Goal: Information Seeking & Learning: Learn about a topic

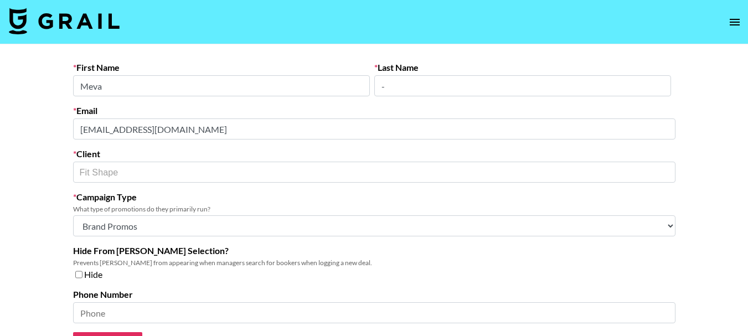
select select "Brand"
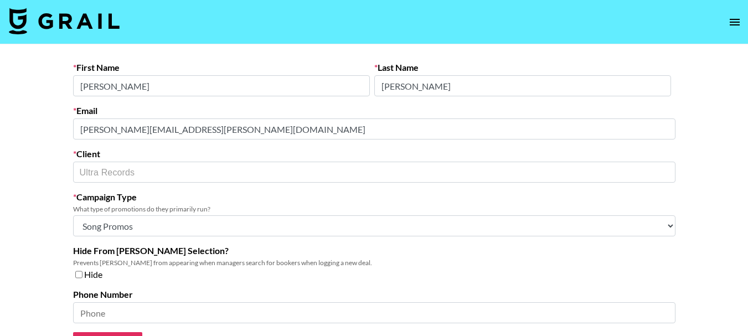
select select "Song"
select select "Brand"
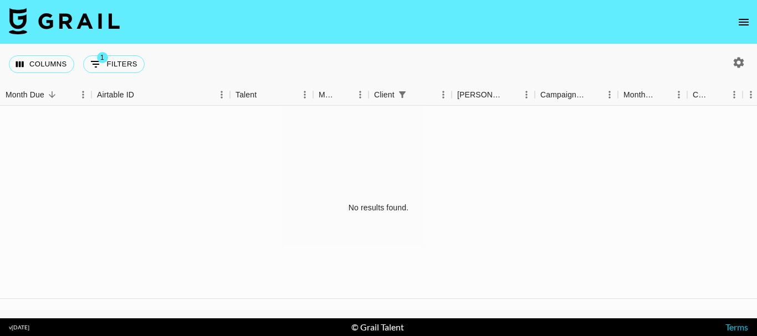
click at [423, 194] on div "No results found." at bounding box center [378, 208] width 757 height 204
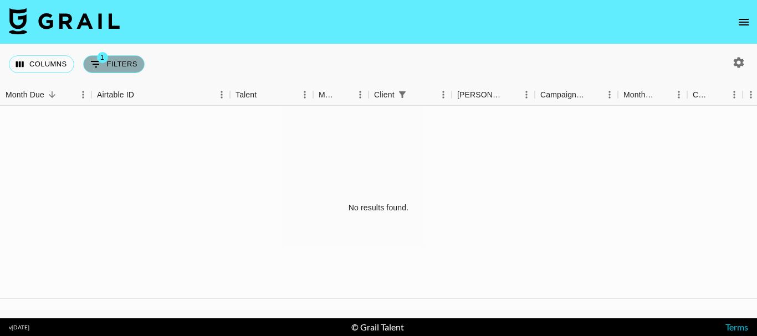
click at [117, 68] on button "1 Filters" at bounding box center [113, 64] width 61 height 18
select select "clientId"
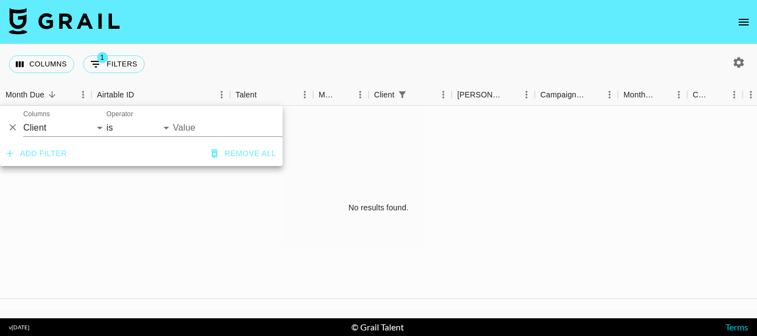
click at [660, 120] on div "No results found." at bounding box center [378, 208] width 757 height 204
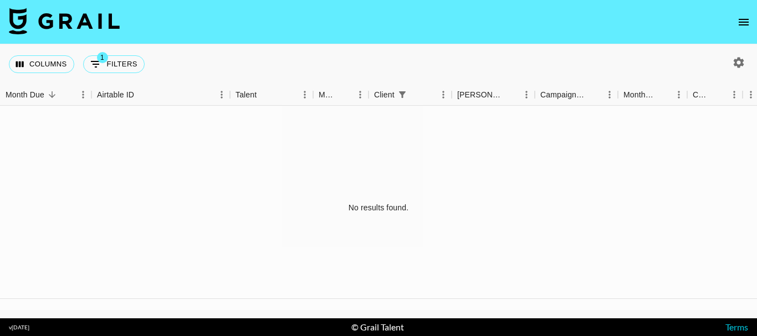
click at [729, 59] on button "button" at bounding box center [738, 62] width 19 height 19
select select "May '25"
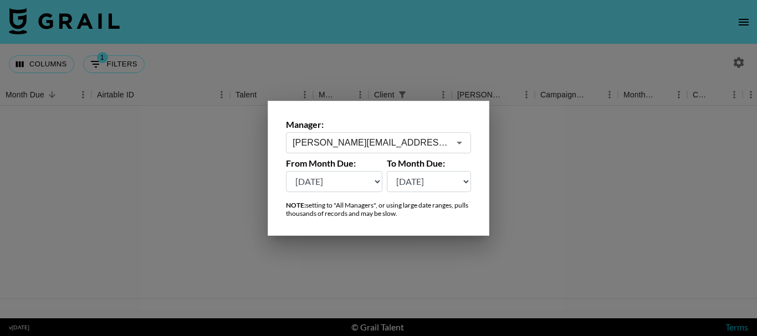
click at [426, 156] on div "Manager: diane.salazar@grail-talent.com ​ From Month Due: Aug '26 Jul '26 Jun '…" at bounding box center [379, 168] width 222 height 135
click at [424, 148] on input "diane.salazar@grail-talent.com" at bounding box center [370, 142] width 157 height 13
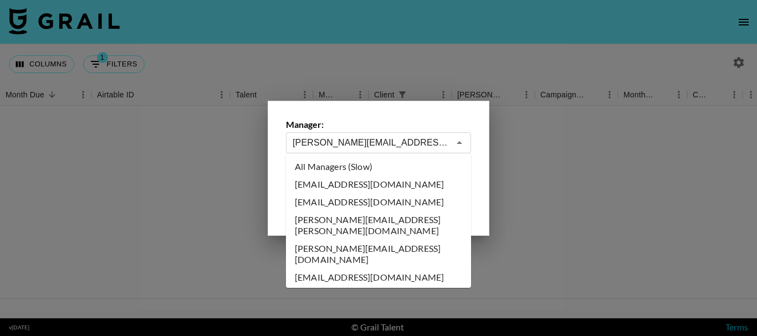
click at [387, 169] on li "All Managers (Slow)" at bounding box center [378, 167] width 185 height 18
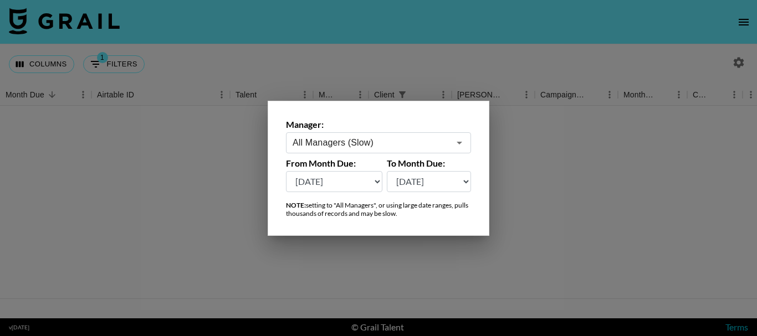
type input "All Managers (Slow)"
click at [405, 182] on select "Aug '26 Jul '26 Jun '26 May '26 Apr '26 Mar '26 Feb '26 Jan '26 Dec '25 Nov '25…" at bounding box center [429, 181] width 85 height 21
select select "Aug '26"
click at [387, 171] on select "Aug '26 Jul '26 Jun '26 May '26 Apr '26 Mar '26 Feb '26 Jan '26 Dec '25 Nov '25…" at bounding box center [429, 181] width 85 height 21
click at [351, 194] on div "Manager: All Managers (Slow) ​ From Month Due: Aug '26 Jul '26 Jun '26 May '26 …" at bounding box center [379, 168] width 222 height 135
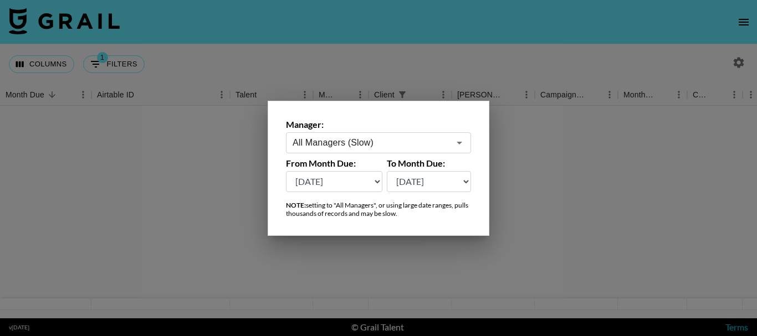
click at [349, 183] on select "Aug '26 Jul '26 Jun '26 May '26 Apr '26 Mar '26 Feb '26 Jan '26 Dec '25 Nov '25…" at bounding box center [334, 181] width 96 height 21
click at [286, 171] on select "Aug '26 Jul '26 Jun '26 May '26 Apr '26 Mar '26 Feb '26 Jan '26 Dec '25 Nov '25…" at bounding box center [334, 181] width 96 height 21
click at [206, 152] on div at bounding box center [378, 168] width 757 height 336
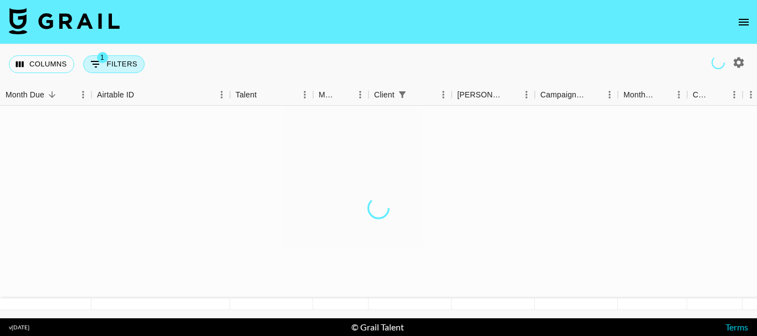
click at [135, 63] on button "1 Filters" at bounding box center [113, 64] width 61 height 18
select select "clientId"
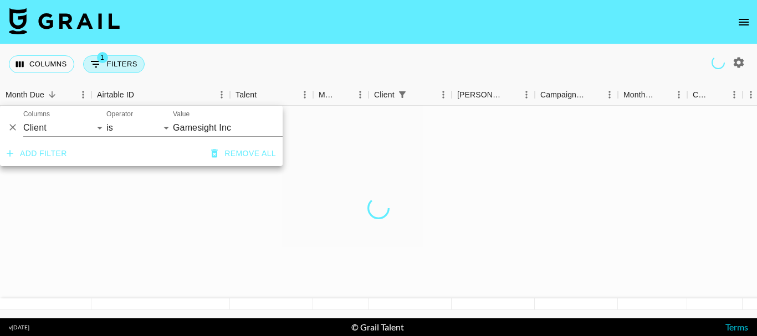
type input "Gamesight Inc"
click at [204, 128] on input "Gamesight Inc" at bounding box center [240, 127] width 135 height 17
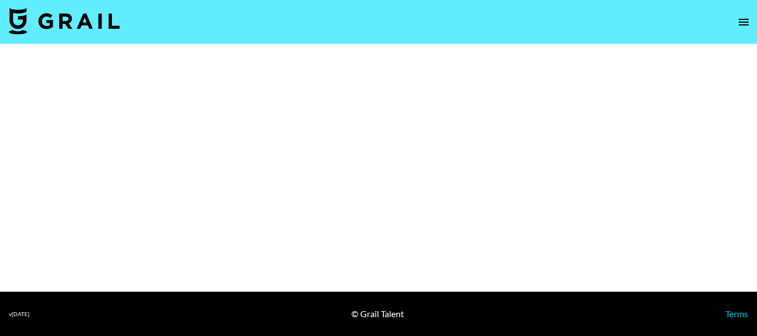
select select "Brand"
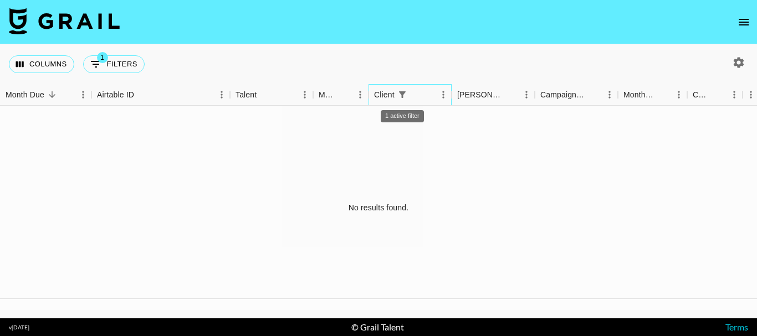
click at [408, 89] on div "1 active filter" at bounding box center [402, 95] width 16 height 16
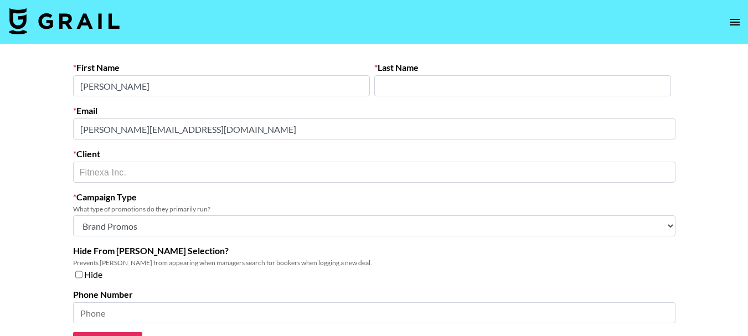
select select "Brand"
select select "Song"
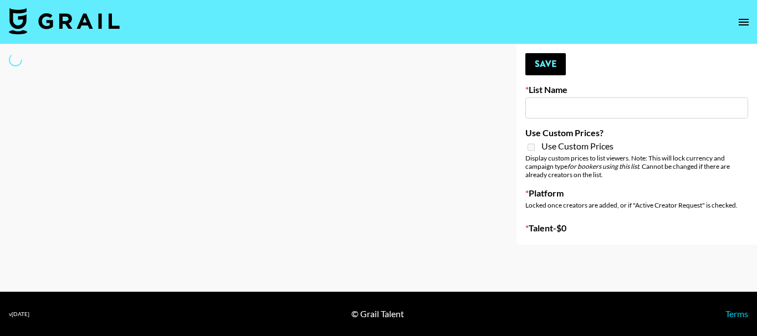
type input "Deebaby Song Promo"
select select "Song"
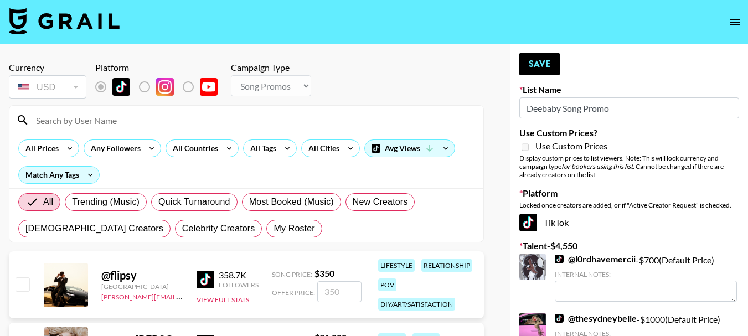
click at [112, 127] on input at bounding box center [253, 120] width 448 height 18
type input "jacob.cline"
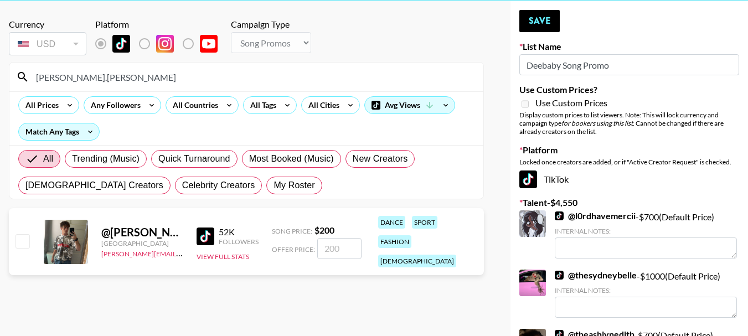
scroll to position [55, 0]
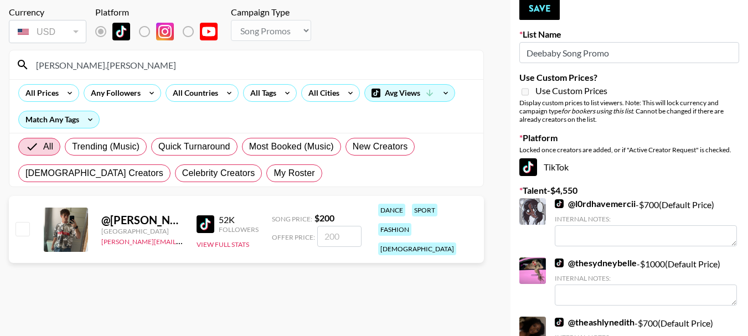
click at [16, 222] on input "checkbox" at bounding box center [22, 228] width 13 height 13
checkbox input "true"
type input "200"
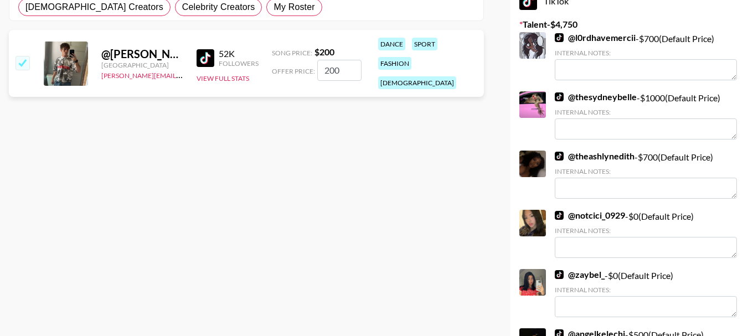
scroll to position [17, 0]
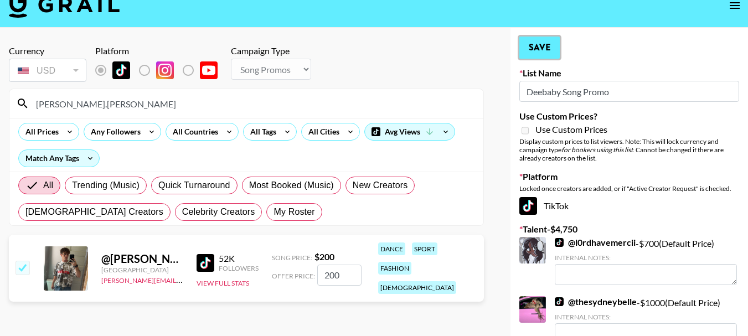
click at [539, 46] on button "Save" at bounding box center [540, 48] width 40 height 22
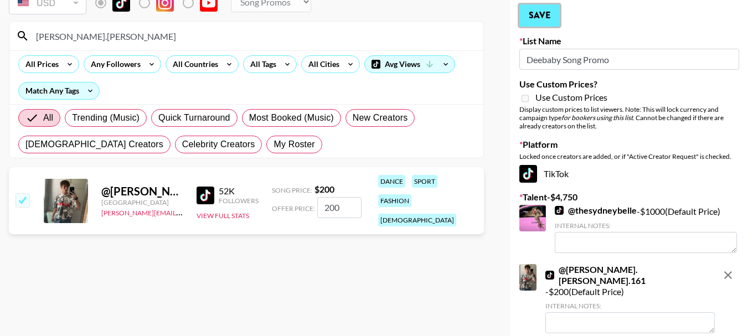
scroll to position [72, 0]
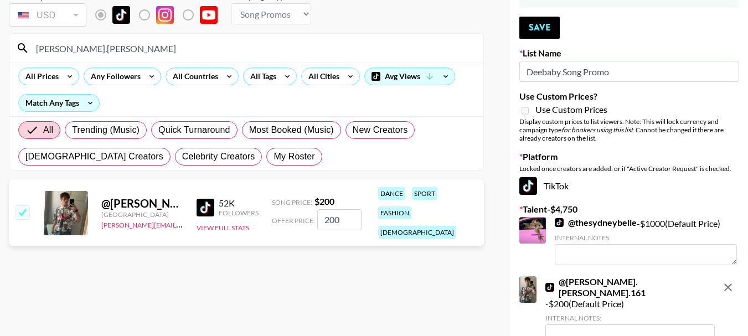
click at [126, 53] on input "jacob.cline" at bounding box center [253, 48] width 448 height 18
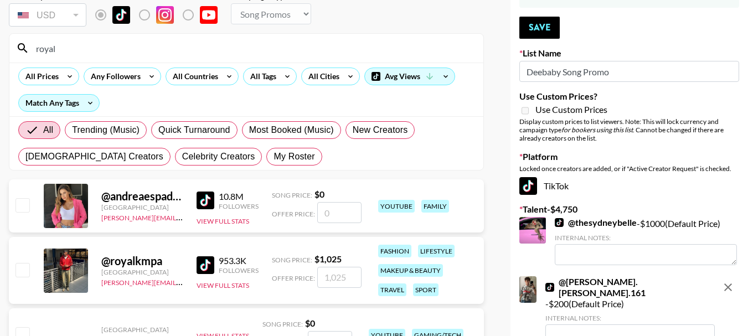
type input "royal"
click at [25, 265] on input "checkbox" at bounding box center [22, 269] width 13 height 13
checkbox input "true"
type input "1025"
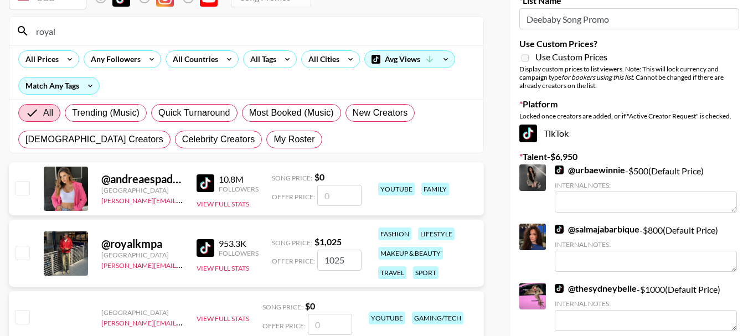
scroll to position [127, 0]
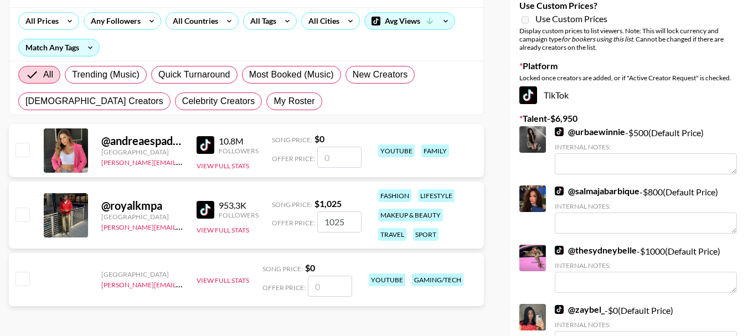
click at [25, 208] on input "checkbox" at bounding box center [22, 214] width 13 height 13
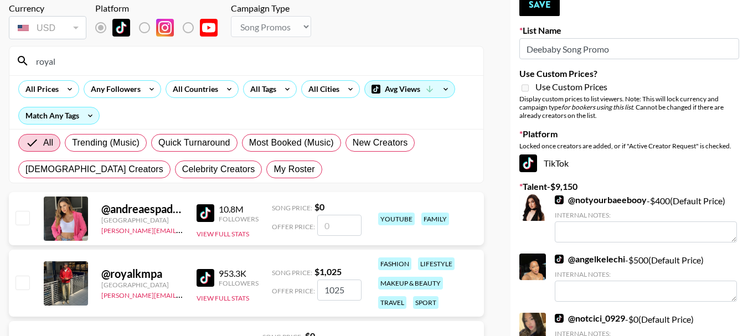
scroll to position [0, 0]
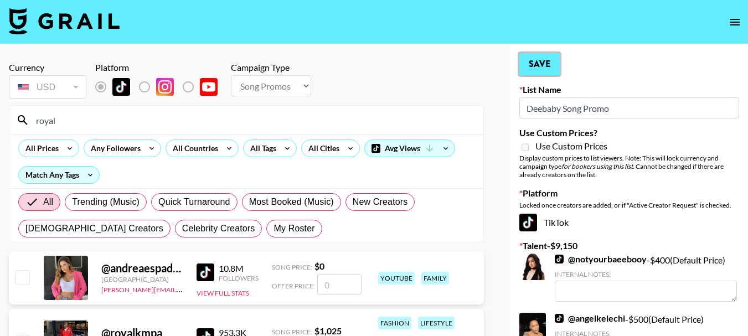
click at [546, 66] on button "Save" at bounding box center [540, 64] width 40 height 22
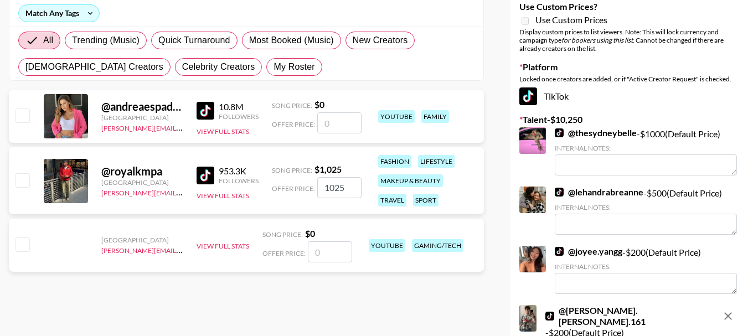
scroll to position [166, 0]
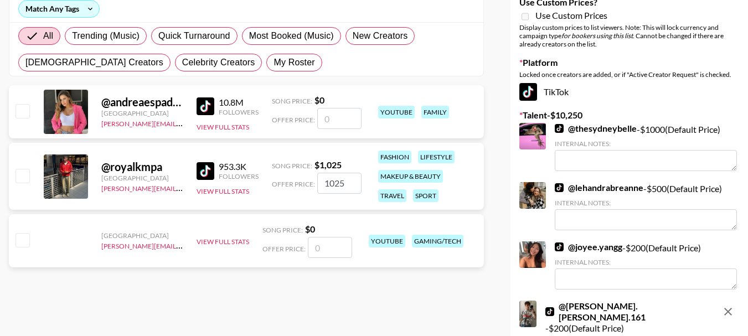
click at [21, 173] on input "checkbox" at bounding box center [22, 175] width 13 height 13
checkbox input "true"
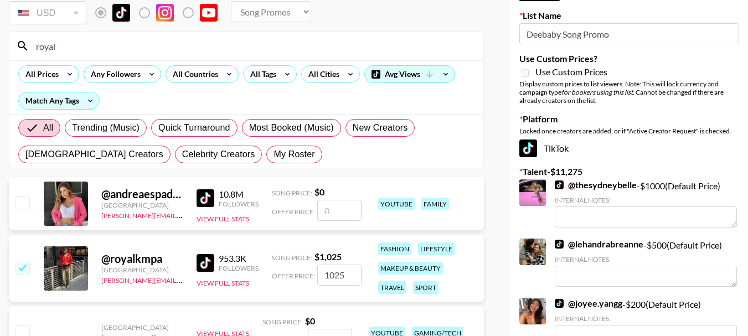
scroll to position [55, 0]
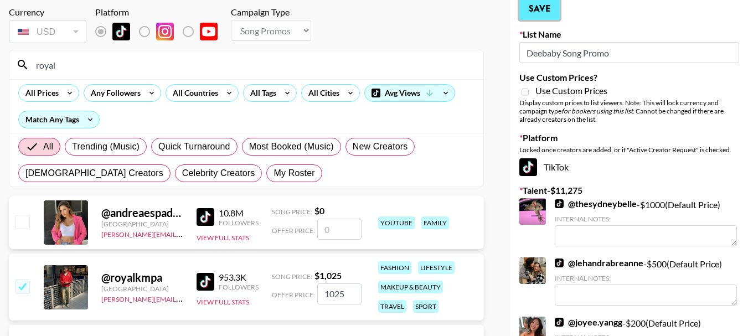
click at [551, 9] on button "Save" at bounding box center [540, 9] width 40 height 22
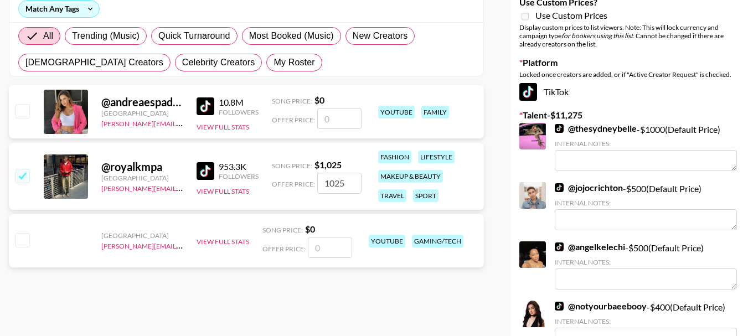
scroll to position [165, 0]
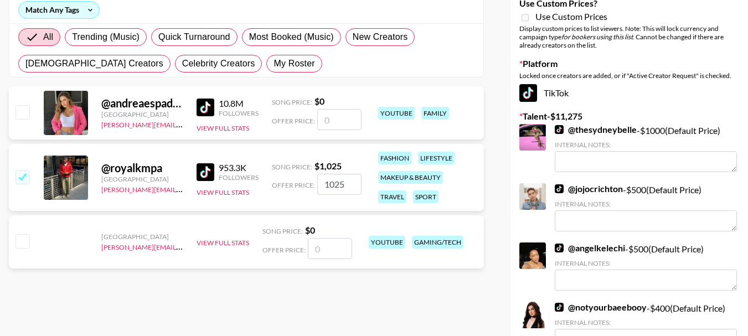
click at [620, 128] on link "@ thesydneybelle" at bounding box center [596, 129] width 82 height 11
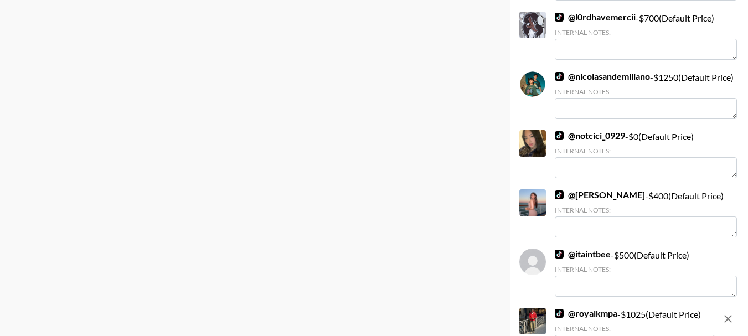
scroll to position [1107, 0]
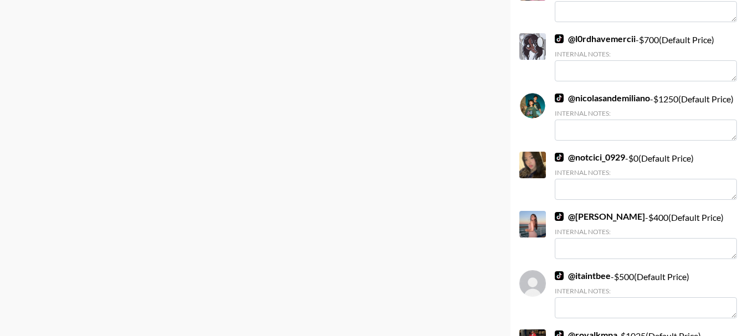
click at [620, 92] on link "@ nicolasandemiliano" at bounding box center [602, 97] width 95 height 11
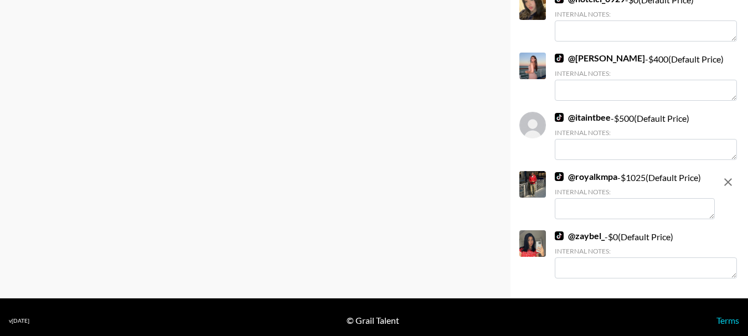
scroll to position [1273, 0]
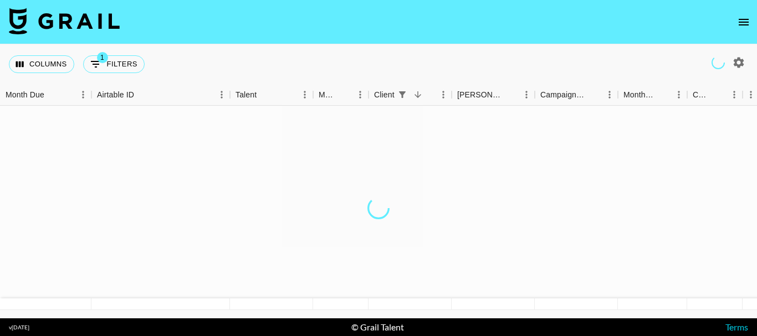
click at [749, 19] on icon "open drawer" at bounding box center [743, 22] width 13 height 13
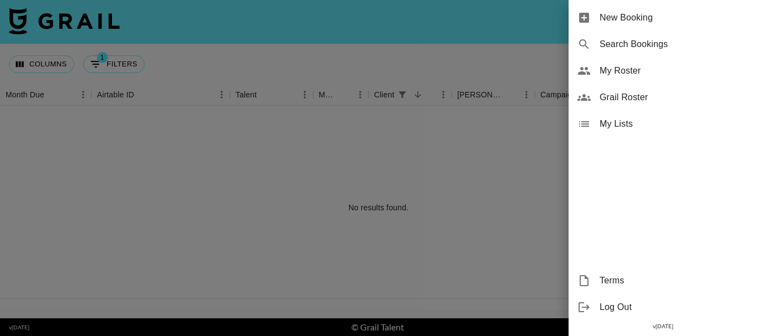
click at [647, 66] on span "My Roster" at bounding box center [673, 70] width 148 height 13
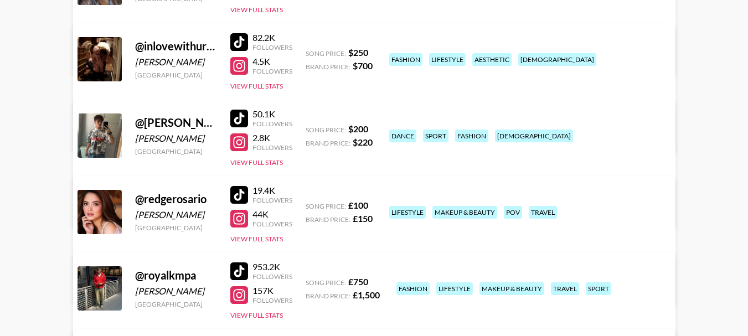
scroll to position [332, 0]
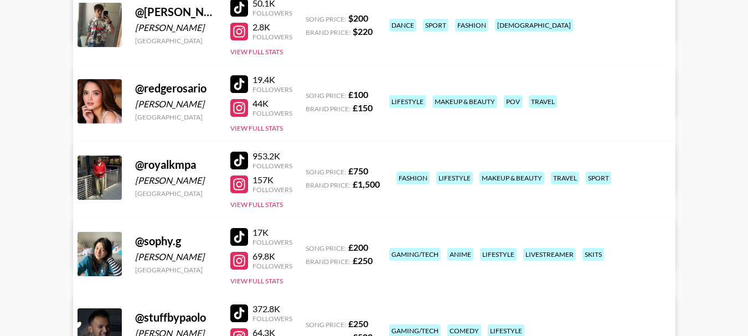
click at [378, 246] on link "View/Edit Details" at bounding box center [235, 251] width 285 height 11
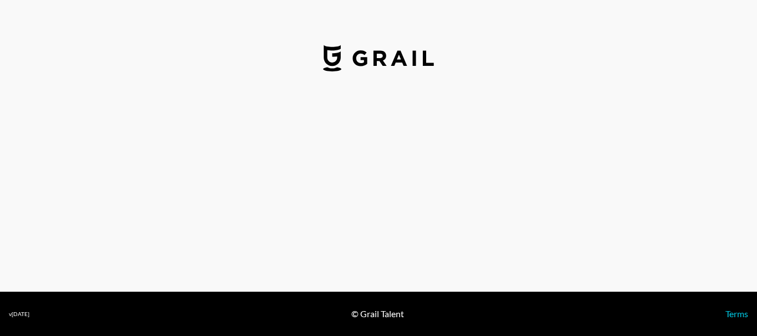
select select "GBP"
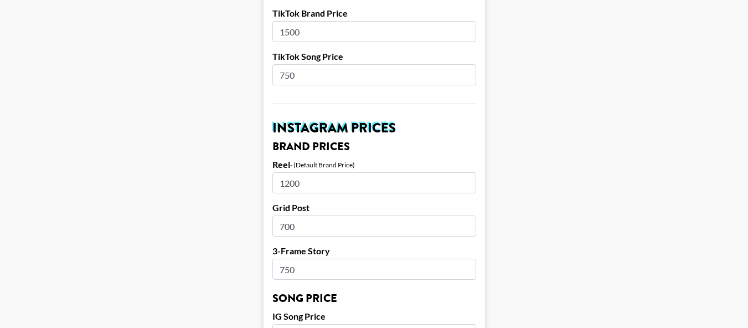
scroll to position [443, 0]
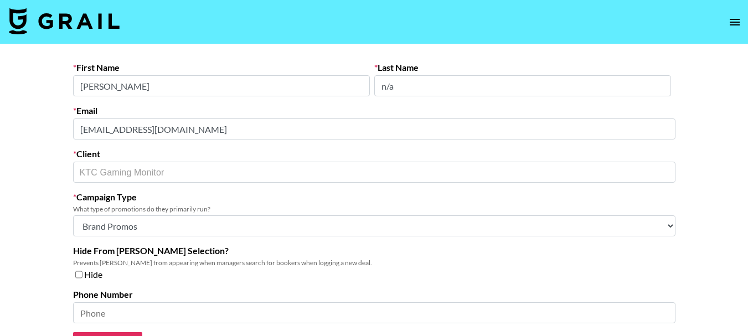
select select "Brand"
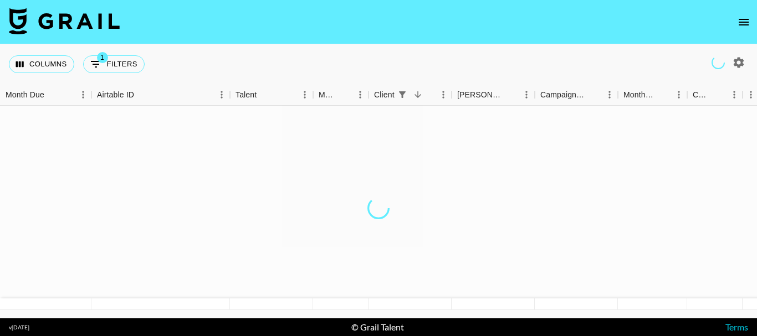
click at [737, 58] on icon "button" at bounding box center [738, 62] width 11 height 11
select select "May '25"
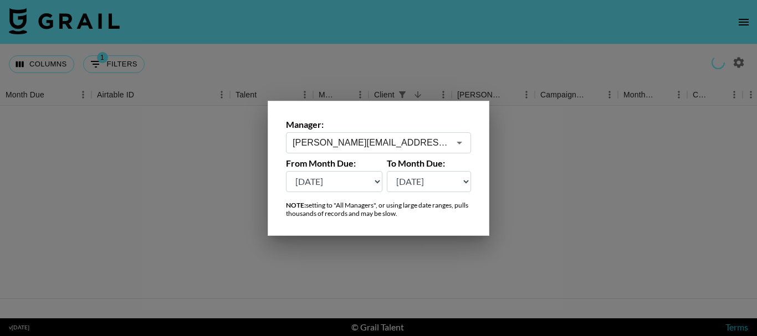
click at [436, 138] on input "diane.salazar@grail-talent.com" at bounding box center [370, 142] width 157 height 13
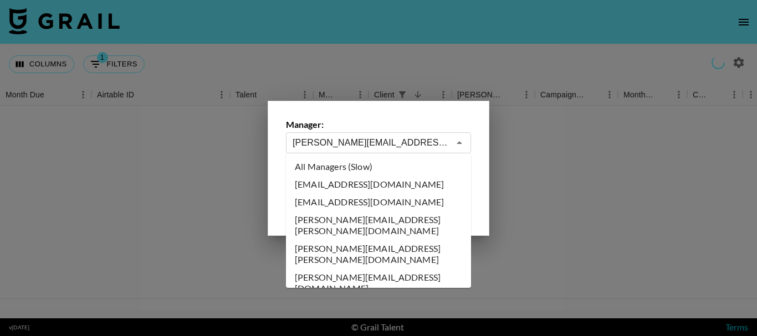
scroll to position [1660, 0]
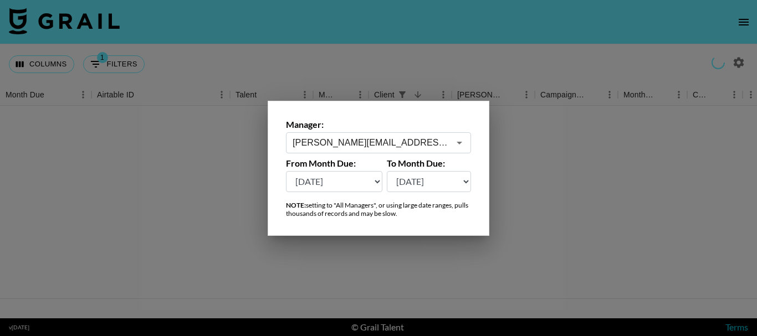
click at [429, 185] on select "Aug '26 Jul '26 Jun '26 May '26 Apr '26 Mar '26 Feb '26 Jan '26 Dec '25 Nov '25…" at bounding box center [429, 181] width 85 height 21
type input "All Managers (Slow)"
select select "Aug '26"
click at [387, 171] on select "Aug '26 Jul '26 Jun '26 May '26 Apr '26 Mar '26 Feb '26 Jan '26 Dec '25 Nov '25…" at bounding box center [429, 181] width 85 height 21
click at [347, 184] on select "Aug '26 Jul '26 Jun '26 May '26 Apr '26 Mar '26 Feb '26 Jan '26 Dec '25 Nov '25…" at bounding box center [334, 181] width 96 height 21
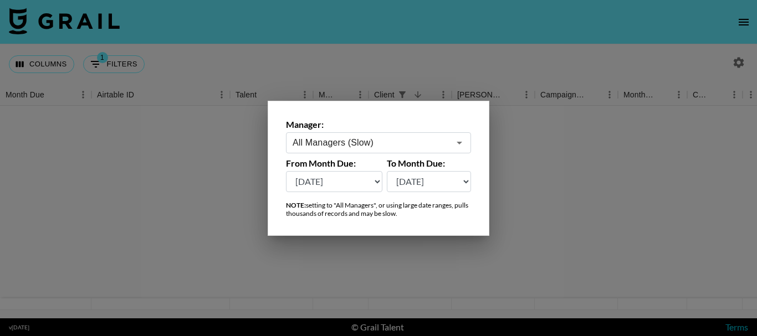
select select "Feb '25"
click at [286, 171] on select "Aug '26 Jul '26 Jun '26 May '26 Apr '26 Mar '26 Feb '26 Jan '26 Dec '25 Nov '25…" at bounding box center [334, 181] width 96 height 21
click at [547, 142] on div at bounding box center [378, 168] width 757 height 336
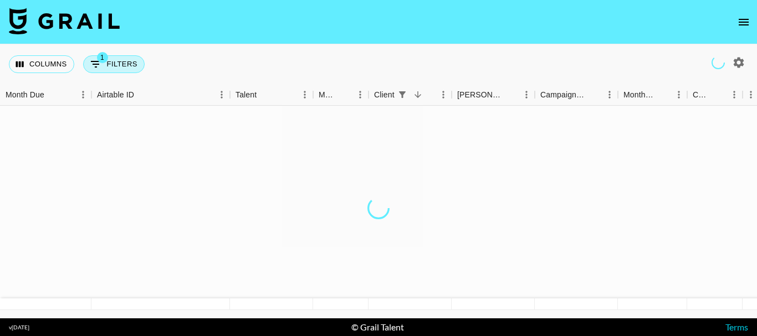
click at [128, 65] on button "1 Filters" at bounding box center [113, 64] width 61 height 18
select select "clientId"
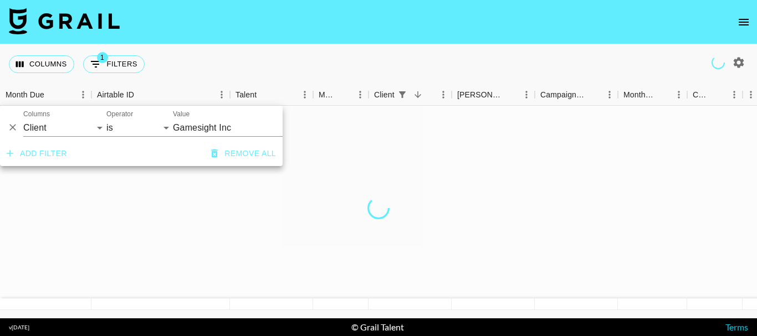
click at [197, 124] on input "Gamesight Inc" at bounding box center [240, 127] width 135 height 17
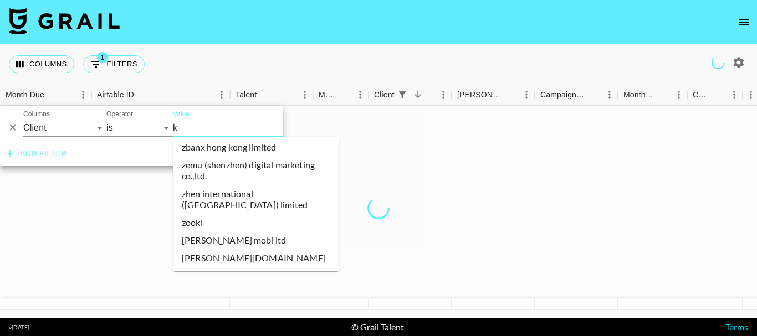
scroll to position [0, 0]
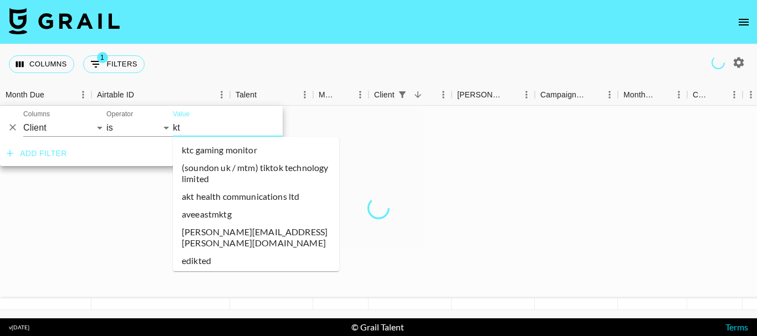
type input "ktc"
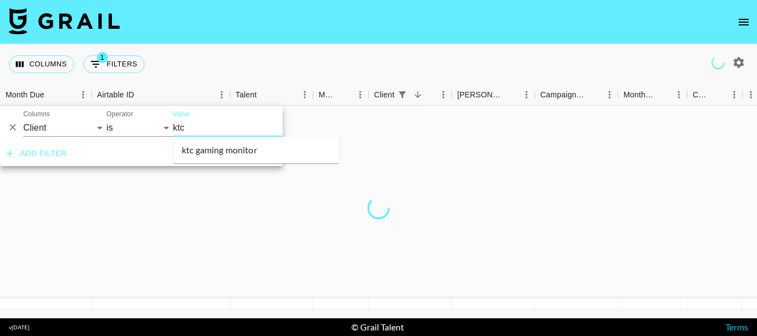
click at [210, 143] on li "ktc gaming monitor" at bounding box center [256, 150] width 166 height 18
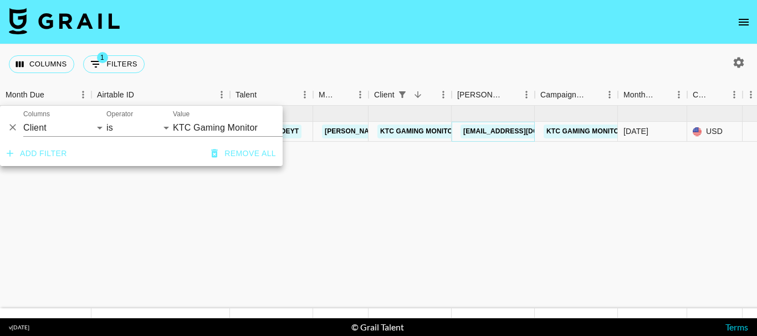
click at [483, 125] on link "[EMAIL_ADDRESS][DOMAIN_NAME]" at bounding box center [522, 132] width 124 height 14
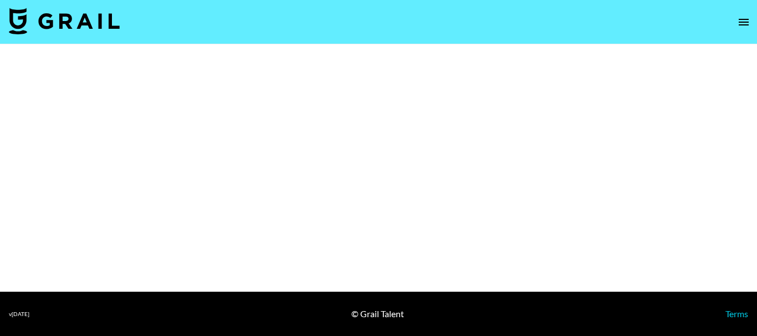
select select "Brand"
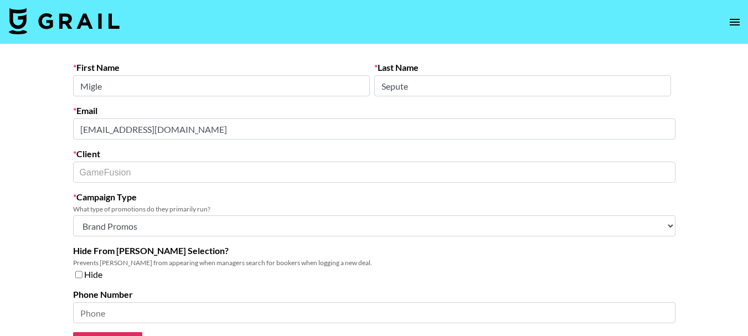
select select "Brand"
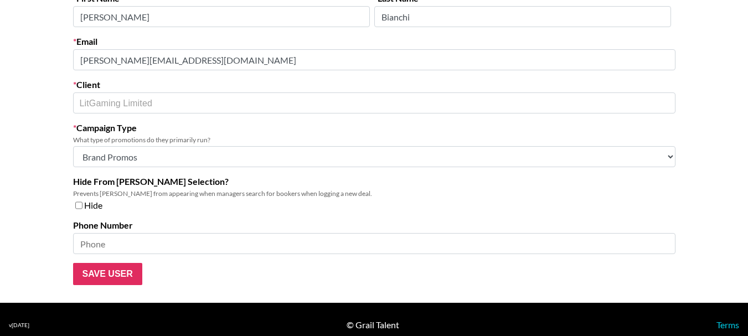
scroll to position [80, 0]
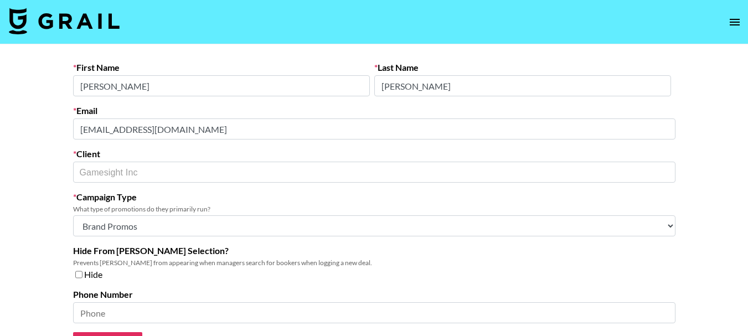
select select "Brand"
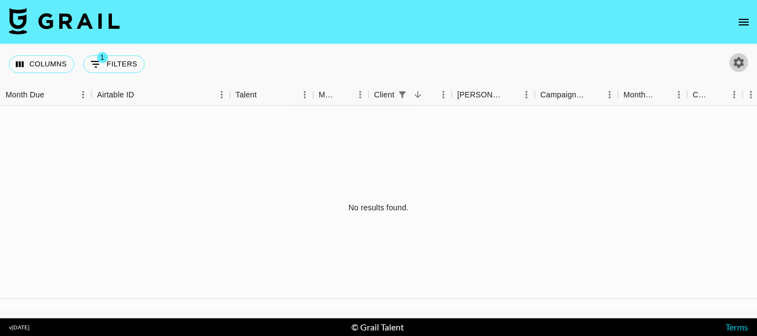
click at [739, 63] on icon "button" at bounding box center [738, 62] width 13 height 13
select select "May '25"
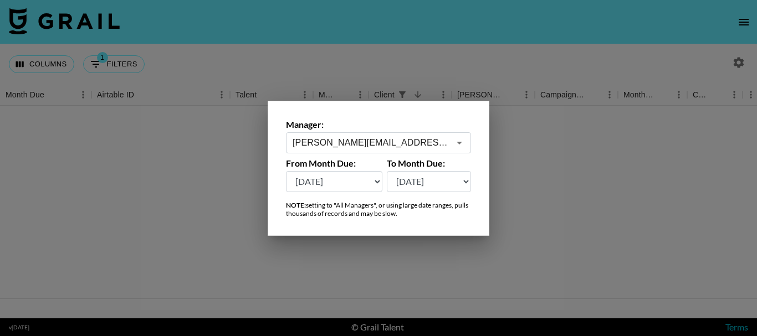
click at [398, 148] on input "diane.salazar@grail-talent.com" at bounding box center [370, 142] width 157 height 13
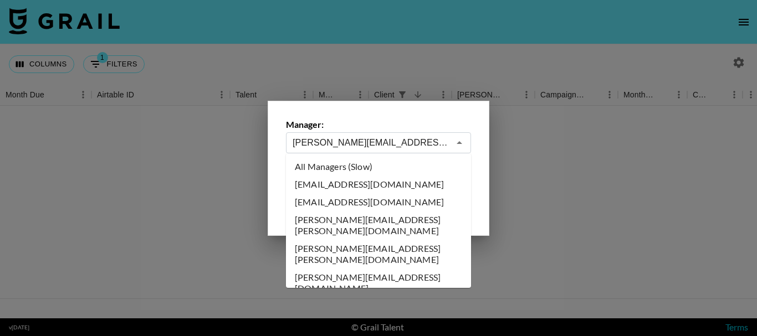
click at [370, 167] on li "All Managers (Slow)" at bounding box center [378, 167] width 185 height 18
type input "All Managers (Slow)"
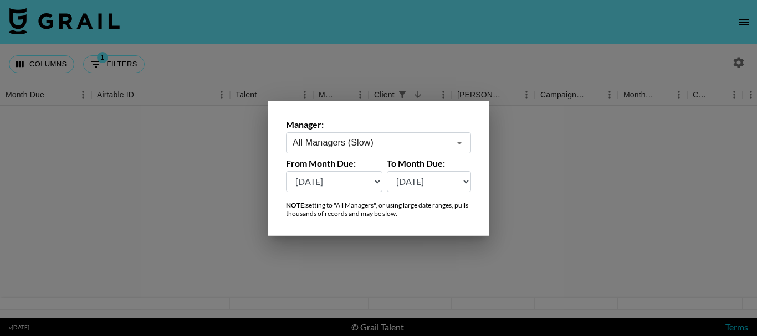
click at [524, 167] on div at bounding box center [378, 168] width 757 height 336
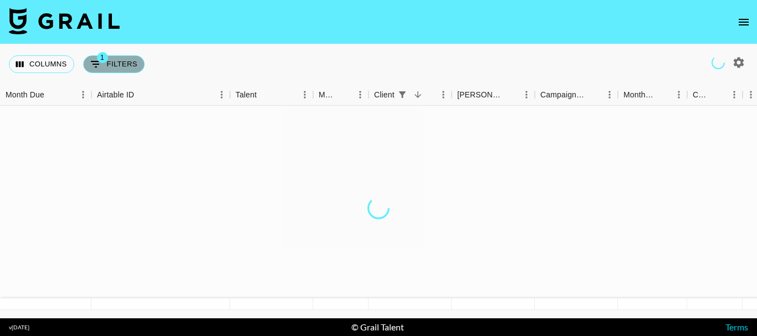
click at [126, 63] on button "1 Filters" at bounding box center [113, 64] width 61 height 18
select select "clientId"
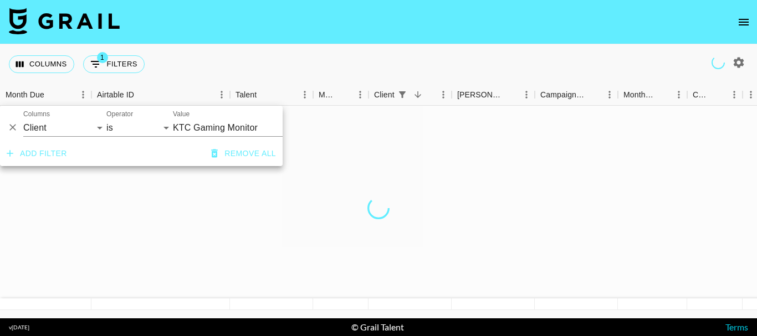
click at [243, 128] on input "KTC Gaming Monitor" at bounding box center [240, 127] width 135 height 17
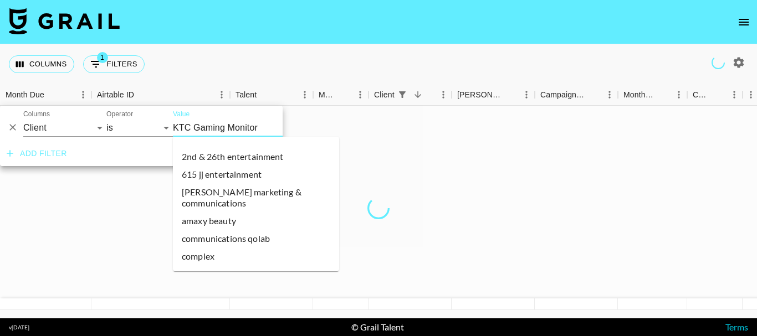
scroll to position [136, 0]
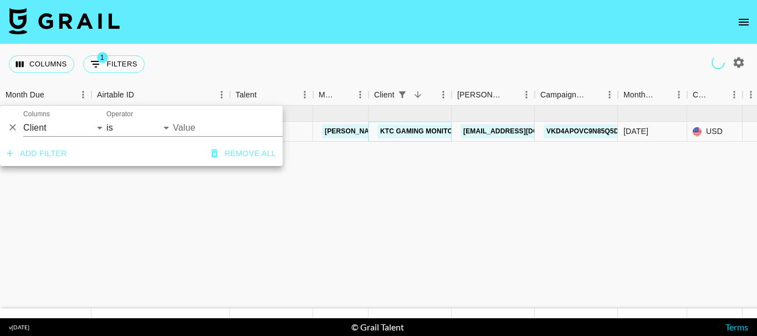
click at [420, 132] on link "KTC Gaming Monitor" at bounding box center [418, 132] width 83 height 14
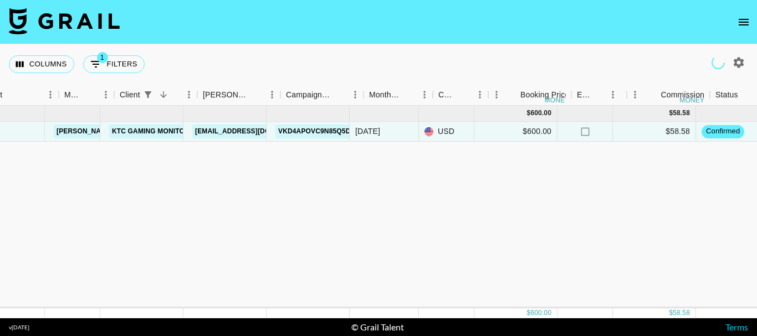
scroll to position [0, 218]
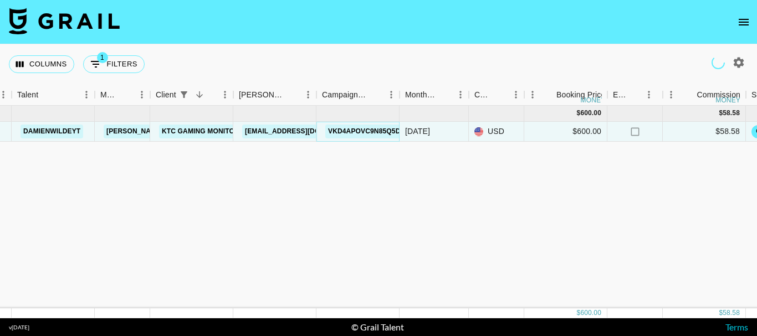
click at [368, 133] on link "Vkd4APOVc9n85q5dK0N2" at bounding box center [372, 132] width 95 height 14
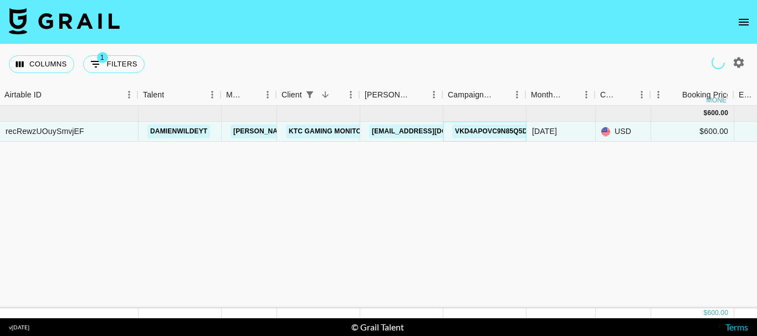
scroll to position [0, 87]
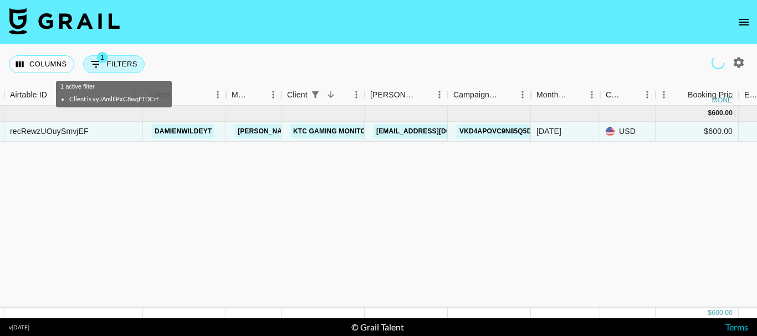
click at [133, 66] on button "1 Filters" at bounding box center [113, 64] width 61 height 18
select select "clientId"
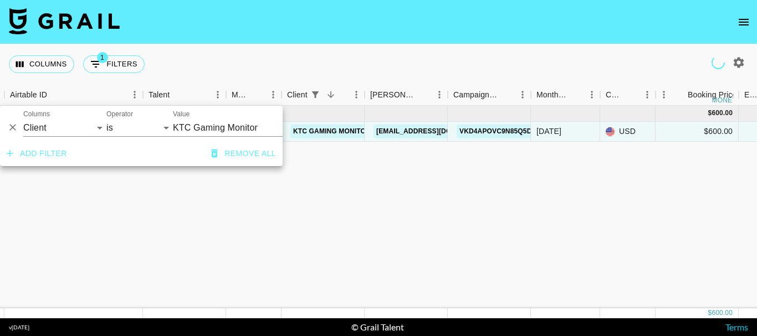
click at [238, 125] on input "KTC Gaming Monitor" at bounding box center [240, 127] width 135 height 17
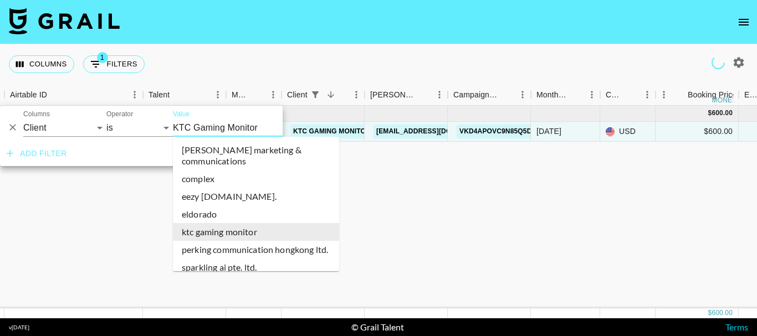
click at [238, 125] on input "KTC Gaming Monitor" at bounding box center [240, 127] width 135 height 17
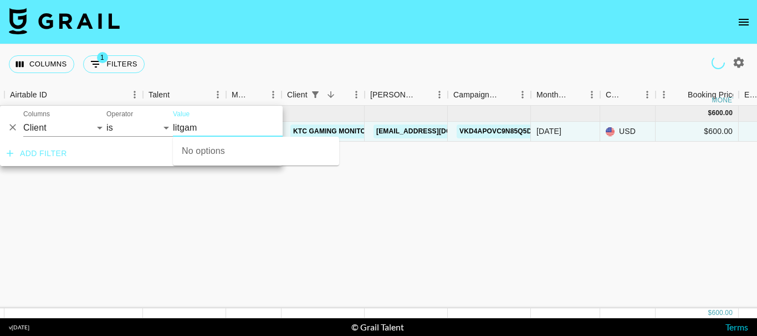
type input "litga"
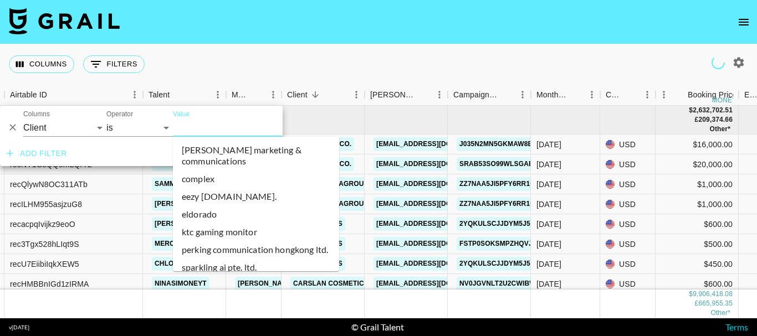
click at [235, 125] on input "Value" at bounding box center [248, 127] width 150 height 17
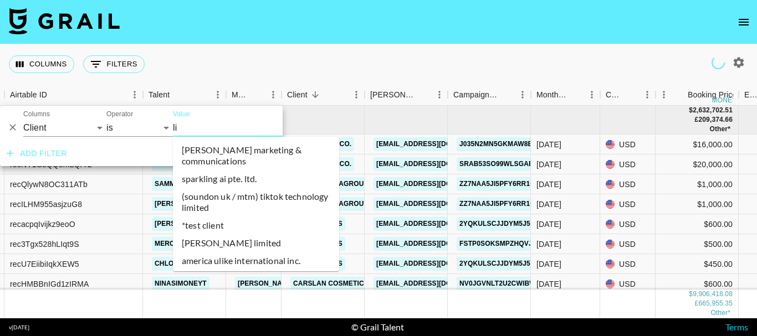
type input "l"
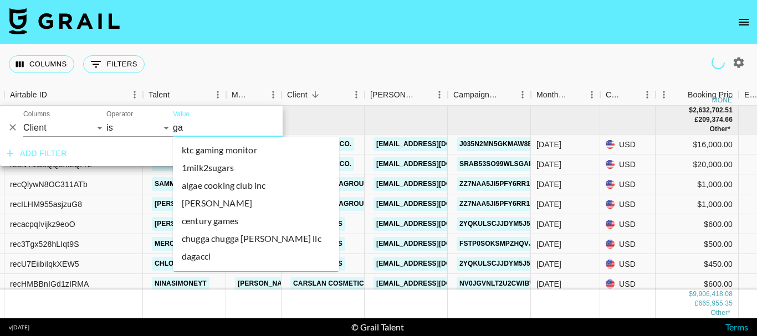
type input "g"
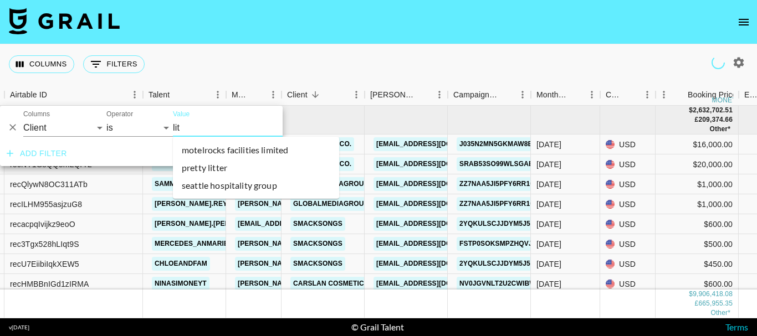
type input "lit"
click at [737, 63] on icon "button" at bounding box center [738, 62] width 13 height 13
select select "May '25"
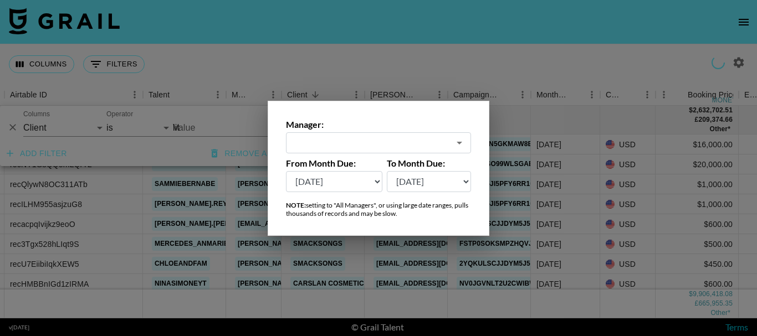
type input "All Managers (Slow)"
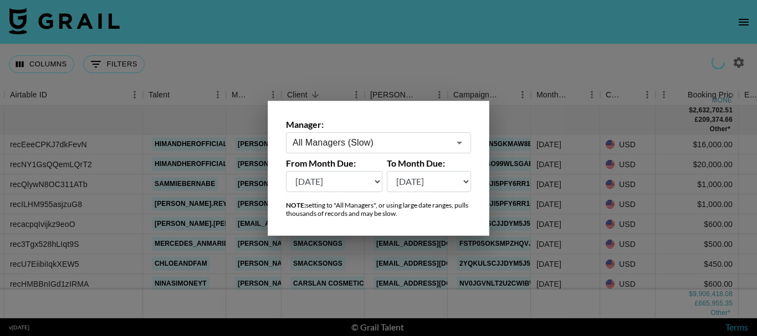
click at [342, 185] on select "Aug '26 Jul '26 Jun '26 May '26 Apr '26 Mar '26 Feb '26 Jan '26 Dec '25 Nov '25…" at bounding box center [334, 181] width 96 height 21
select select "Dec '24"
click at [286, 171] on select "Aug '26 Jul '26 Jun '26 May '26 Apr '26 Mar '26 Feb '26 Jan '26 Dec '25 Nov '25…" at bounding box center [334, 181] width 96 height 21
click at [408, 182] on select "Aug '26 Jul '26 Jun '26 May '26 Apr '26 Mar '26 Feb '26 Jan '26 Dec '25 Nov '25…" at bounding box center [429, 181] width 85 height 21
click at [430, 183] on select "Aug '26 Jul '26 Jun '26 May '26 Apr '26 Mar '26 Feb '26 Jan '26 Dec '25 Nov '25…" at bounding box center [429, 181] width 85 height 21
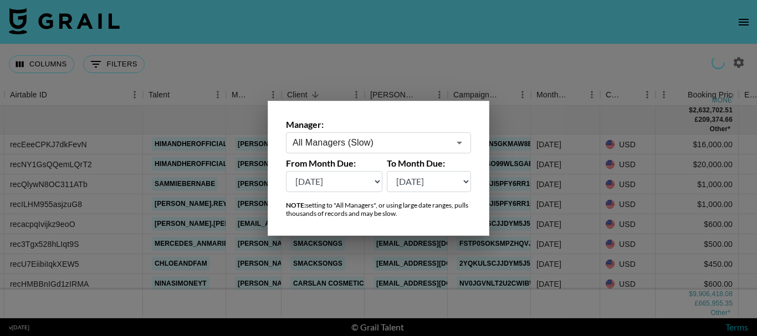
click at [426, 179] on select "Aug '26 Jul '26 Jun '26 May '26 Apr '26 Mar '26 Feb '26 Jan '26 Dec '25 Nov '25…" at bounding box center [429, 181] width 85 height 21
click at [424, 178] on select "Aug '26 Jul '26 Jun '26 May '26 Apr '26 Mar '26 Feb '26 Jan '26 Dec '25 Nov '25…" at bounding box center [429, 181] width 85 height 21
click at [452, 181] on select "Aug '26 Jul '26 Jun '26 May '26 Apr '26 Mar '26 Feb '26 Jan '26 Dec '25 Nov '25…" at bounding box center [429, 181] width 85 height 21
select select "Aug '26"
click at [387, 171] on select "Aug '26 Jul '26 Jun '26 May '26 Apr '26 Mar '26 Feb '26 Jan '26 Dec '25 Nov '25…" at bounding box center [429, 181] width 85 height 21
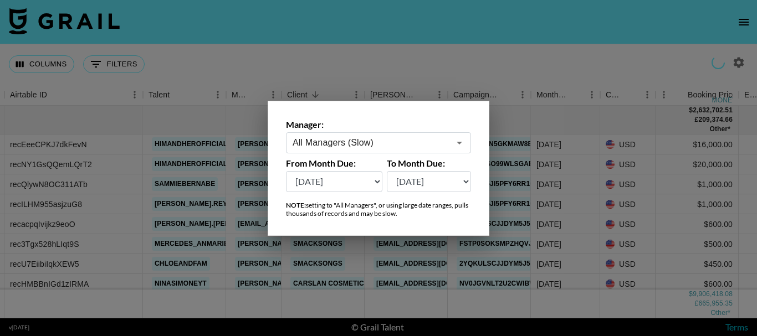
click at [245, 64] on div at bounding box center [378, 168] width 757 height 336
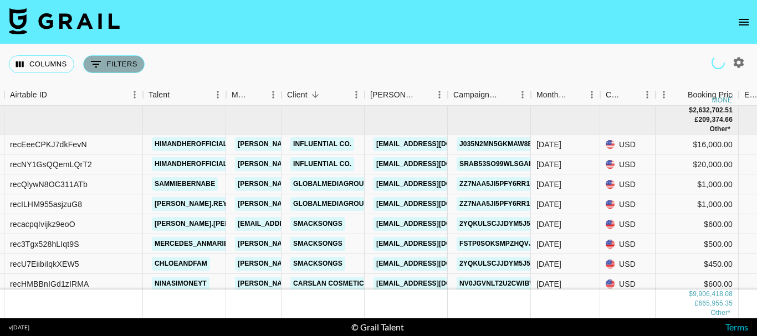
click at [130, 66] on button "0 Filters" at bounding box center [113, 64] width 61 height 18
select select "clientId"
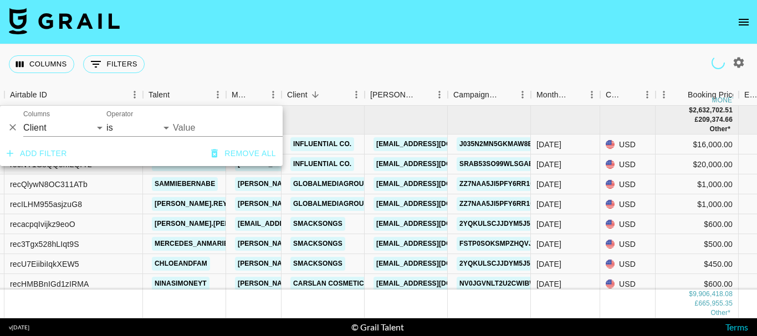
click at [204, 125] on input "Value" at bounding box center [248, 127] width 150 height 17
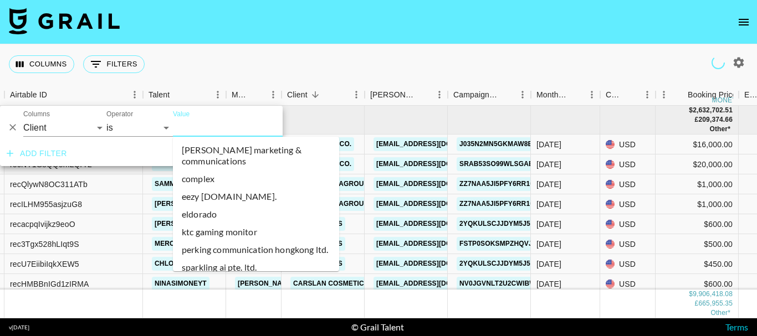
click at [204, 125] on input "Value" at bounding box center [248, 127] width 150 height 17
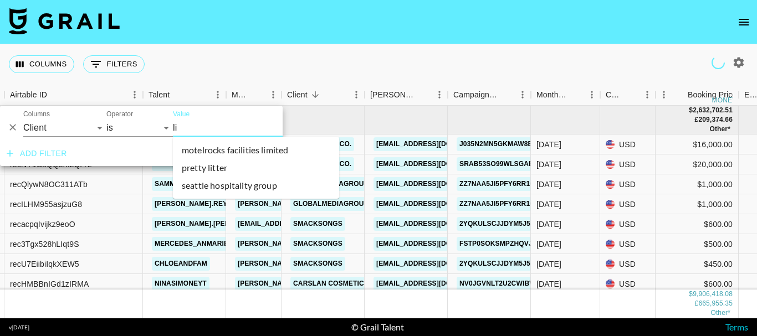
type input "l"
type input "litg"
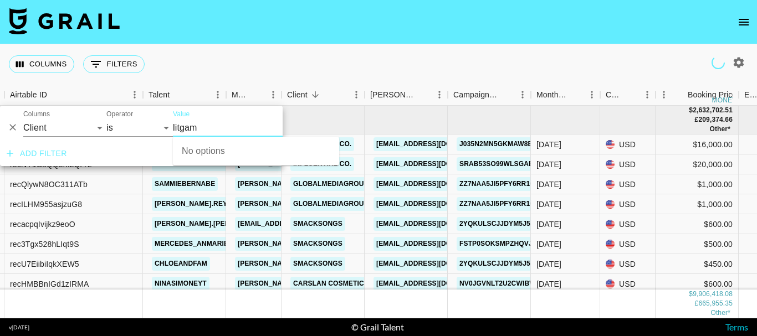
click at [217, 127] on input "litgam" at bounding box center [248, 127] width 150 height 17
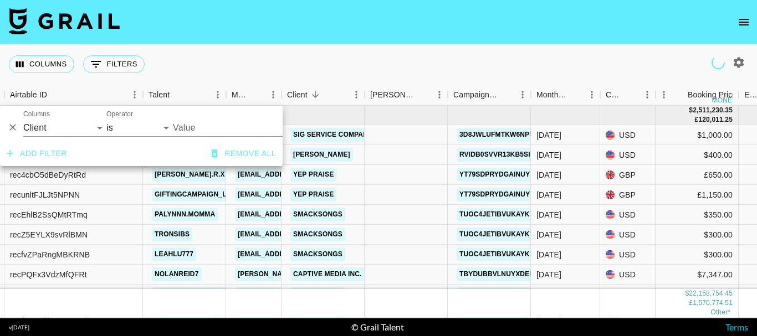
click at [236, 128] on input "Value" at bounding box center [248, 127] width 150 height 17
type input "l"
click at [250, 60] on div "Columns 0 Filters + Booking" at bounding box center [378, 64] width 757 height 40
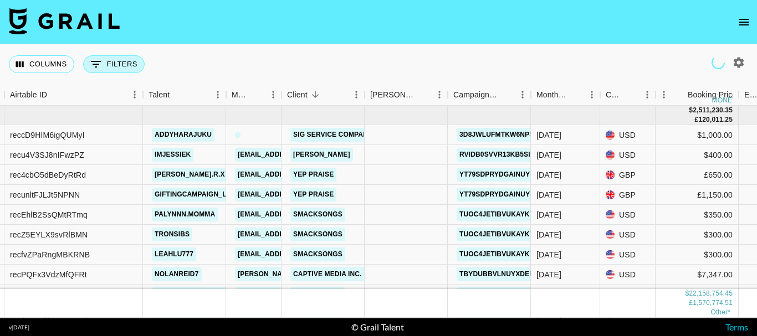
click at [115, 66] on button "0 Filters" at bounding box center [113, 64] width 61 height 18
select select "clientId"
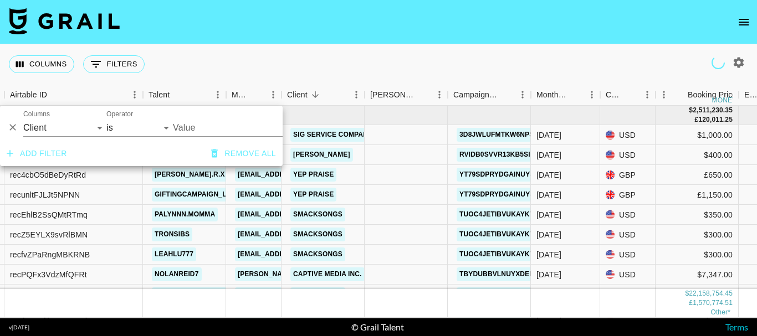
click at [179, 120] on input "Value" at bounding box center [248, 127] width 150 height 17
click at [285, 59] on div "Columns 0 Filters + Booking" at bounding box center [378, 64] width 757 height 40
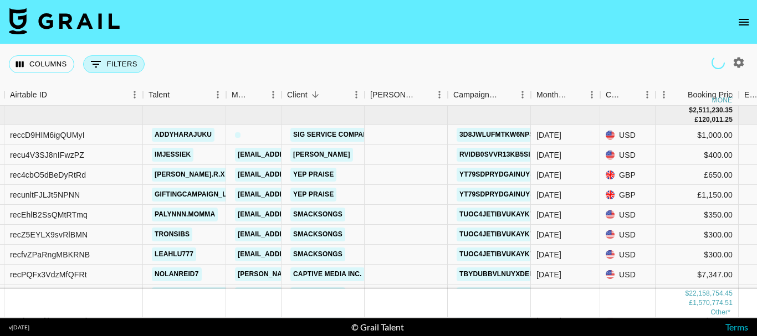
click at [130, 65] on button "0 Filters" at bounding box center [113, 64] width 61 height 18
select select "clientId"
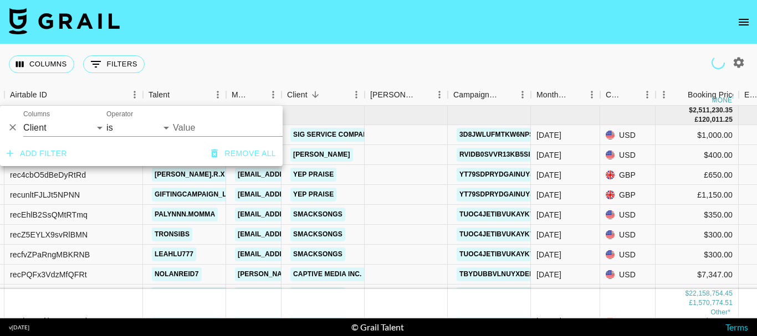
click at [212, 126] on input "Value" at bounding box center [248, 127] width 150 height 17
drag, startPoint x: 296, startPoint y: 53, endPoint x: 171, endPoint y: 61, distance: 125.4
click at [296, 54] on div "Columns 0 Filters + Booking" at bounding box center [378, 64] width 757 height 40
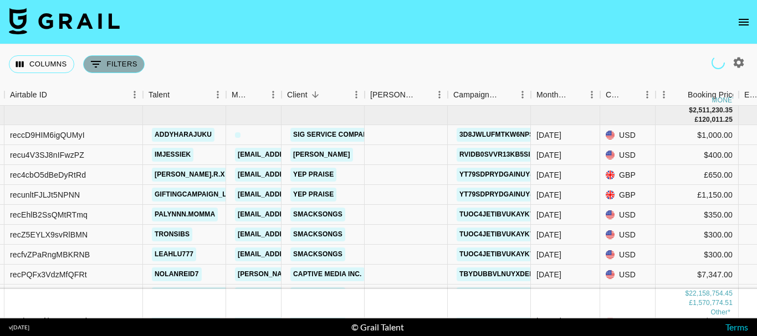
click at [137, 64] on button "0 Filters" at bounding box center [113, 64] width 61 height 18
select select "clientId"
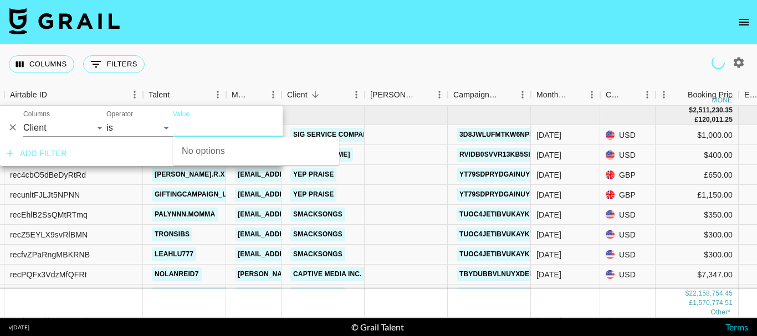
click at [204, 121] on input "Value" at bounding box center [248, 127] width 150 height 17
type input "lit"
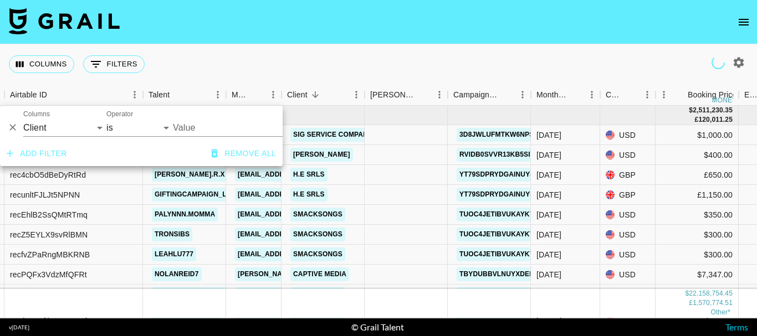
click at [183, 122] on input "Value" at bounding box center [248, 127] width 150 height 17
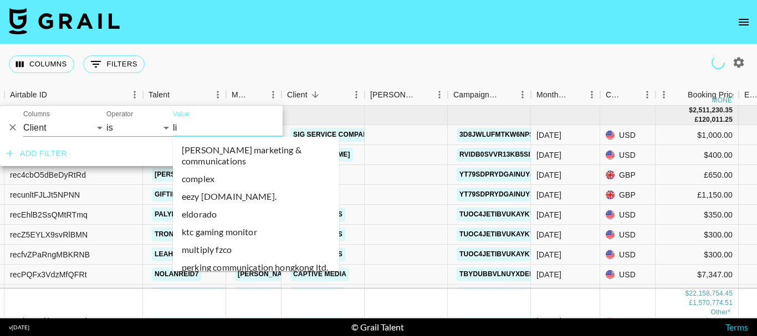
type input "lit"
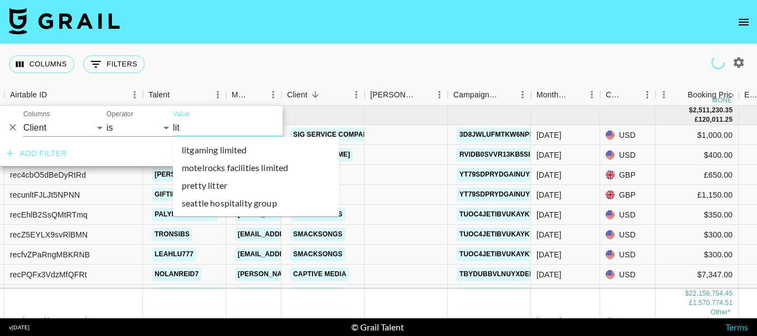
click at [215, 153] on li "litgaming limited" at bounding box center [256, 150] width 166 height 18
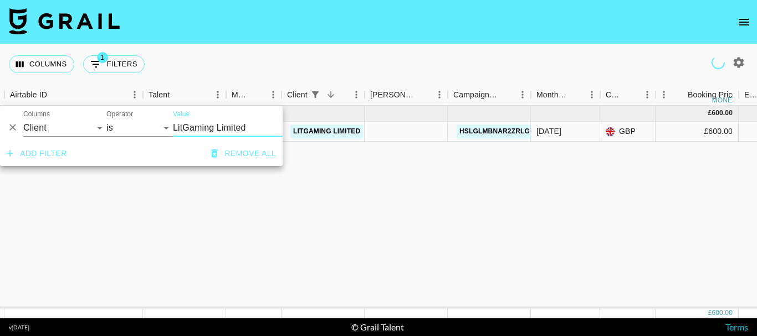
click at [320, 130] on link "LitGaming Limited" at bounding box center [326, 132] width 73 height 14
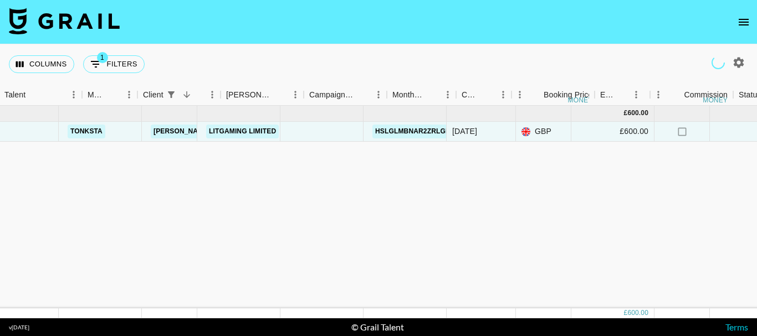
scroll to position [0, 231]
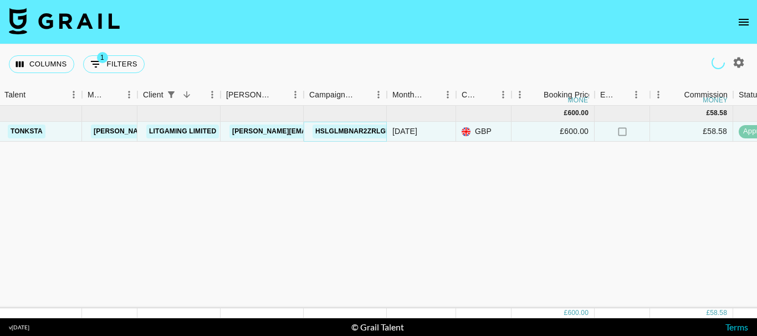
click at [357, 134] on link "hSlglmBNAR2zrLGlysYg" at bounding box center [361, 132] width 98 height 14
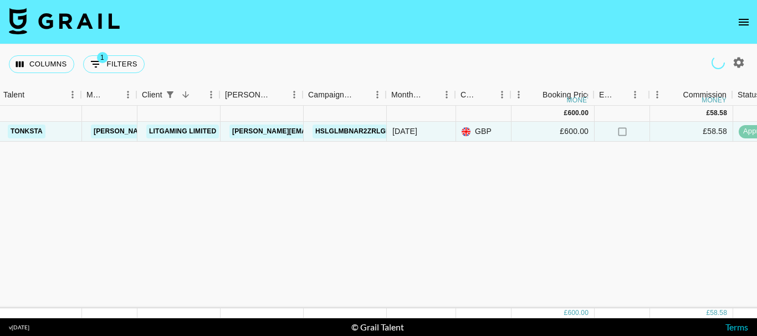
scroll to position [0, 232]
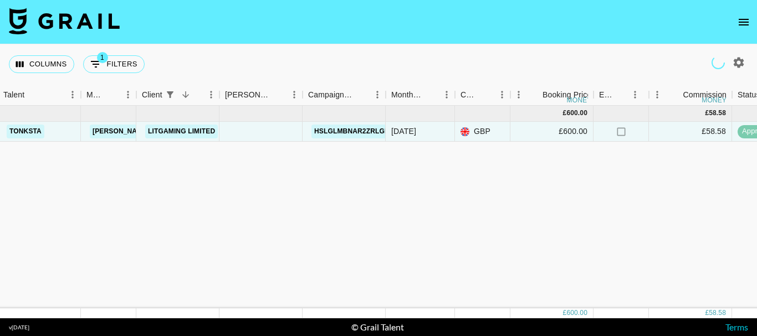
click at [132, 66] on button "1 Filters" at bounding box center [113, 64] width 61 height 18
select select "clientId"
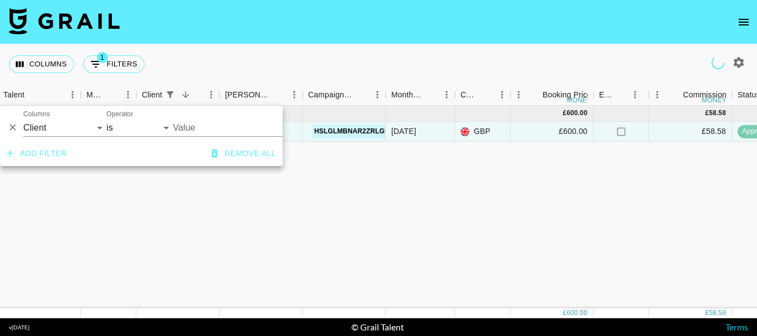
click at [193, 125] on input "Value" at bounding box center [240, 127] width 135 height 17
type input "rspgame"
click at [322, 70] on div "Columns 1 Filters + Booking" at bounding box center [378, 64] width 757 height 40
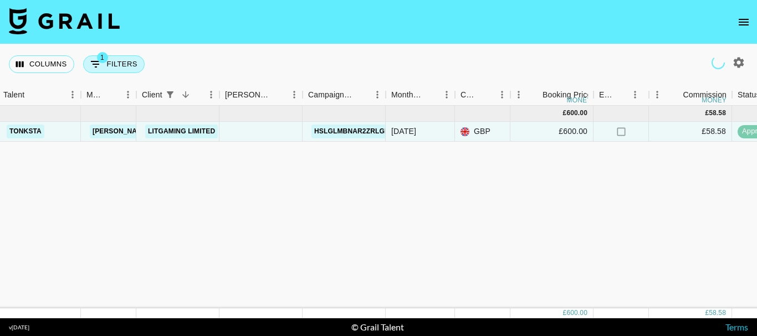
click at [129, 62] on button "1 Filters" at bounding box center [113, 64] width 61 height 18
select select "clientId"
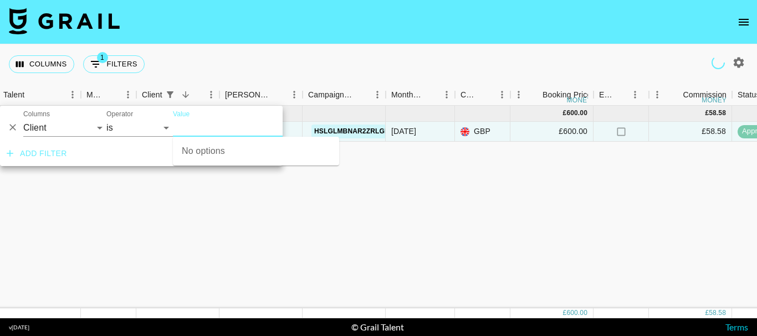
click at [225, 125] on input "Value" at bounding box center [240, 127] width 135 height 17
click at [191, 129] on input "Value" at bounding box center [240, 127] width 135 height 17
click at [222, 216] on div "Feb '25 ( 1 ) £ 600.00 £ 58.58 recCd985InoZtjCHJ tonksta viktor@grail-talent.co…" at bounding box center [687, 207] width 1839 height 203
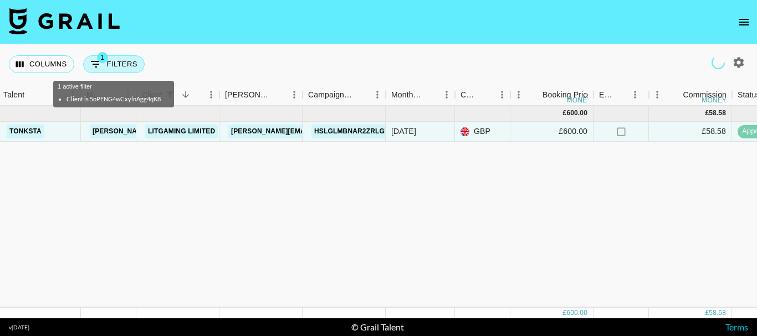
click at [131, 63] on button "1 Filters" at bounding box center [113, 64] width 61 height 18
select select "clientId"
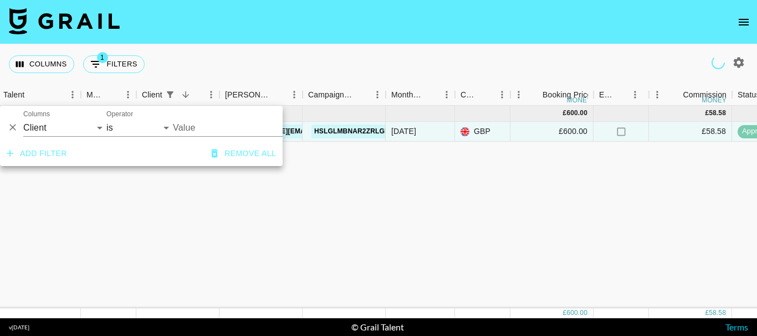
click at [209, 127] on input "Value" at bounding box center [240, 127] width 135 height 17
click at [225, 122] on input "LitGaming Limited" at bounding box center [240, 127] width 135 height 17
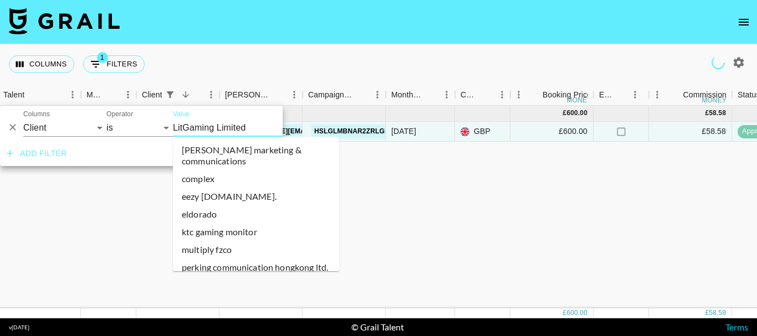
scroll to position [18109, 0]
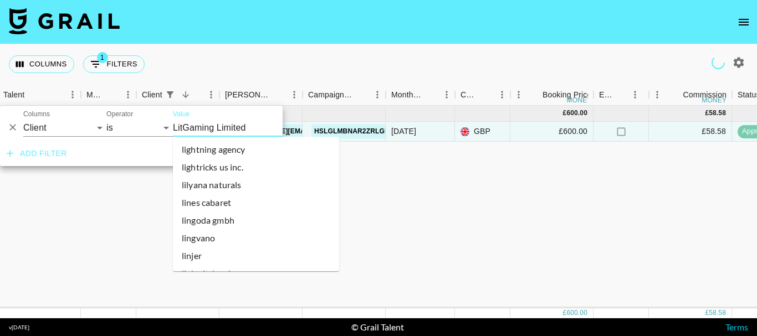
click at [225, 122] on input "LitGaming Limited" at bounding box center [240, 127] width 135 height 17
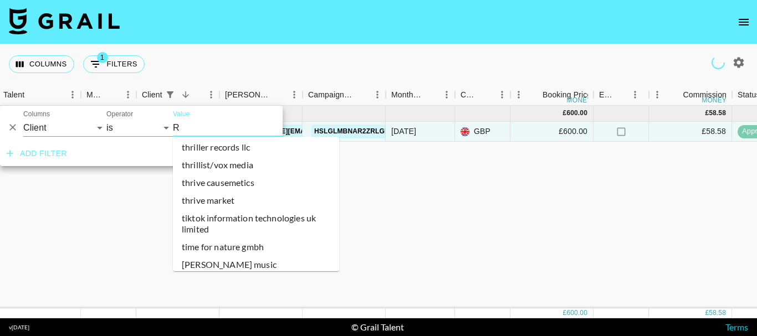
scroll to position [0, 0]
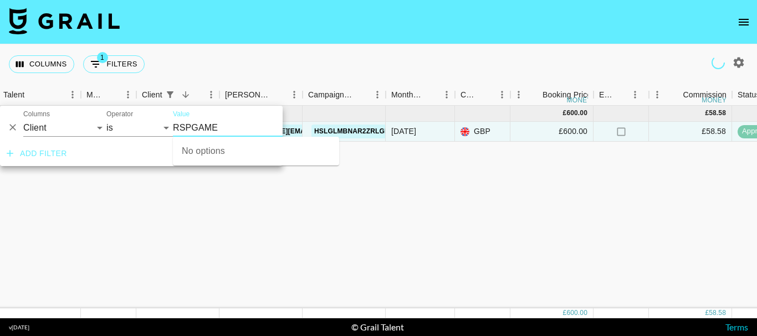
click at [221, 124] on input "RSPGAME" at bounding box center [240, 127] width 135 height 17
click at [222, 125] on input "RSPGAME" at bounding box center [240, 127] width 135 height 17
type input "LitGaming Limited"
click at [242, 242] on div "Feb '25 ( 1 ) £ 600.00 £ 58.58 recCd985InoZtjCHJ tonksta viktor@grail-talent.co…" at bounding box center [687, 207] width 1839 height 203
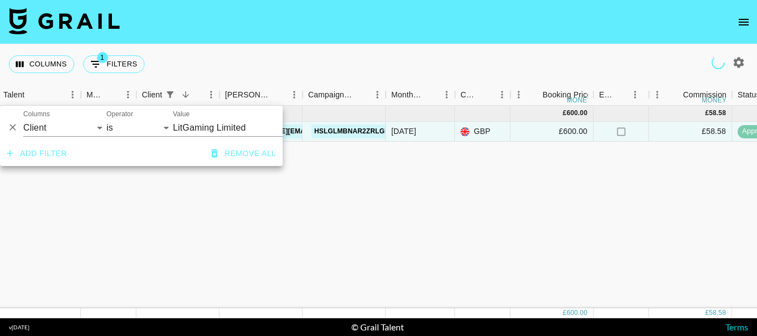
click at [213, 119] on input "LitGaming Limited" at bounding box center [240, 127] width 135 height 17
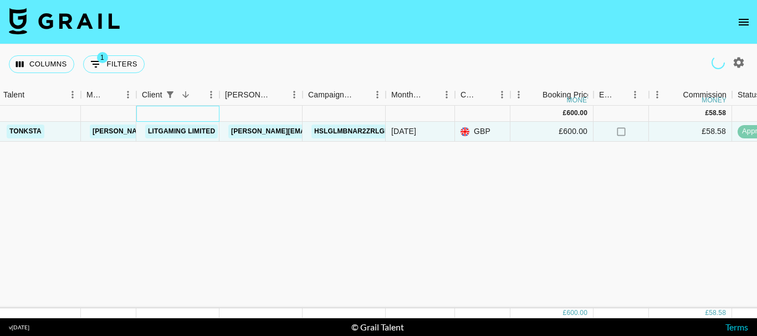
click at [213, 119] on div at bounding box center [177, 114] width 83 height 16
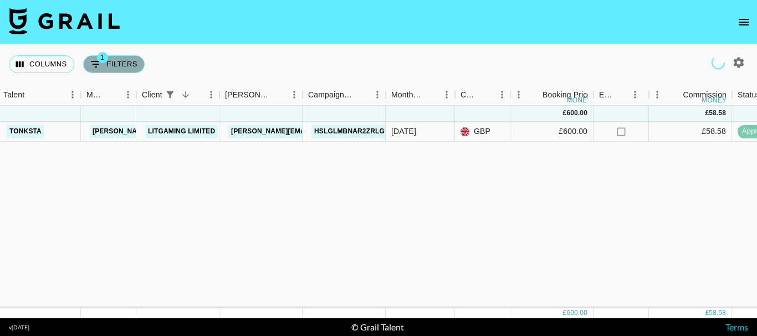
click at [115, 64] on button "1 Filters" at bounding box center [113, 64] width 61 height 18
select select "clientId"
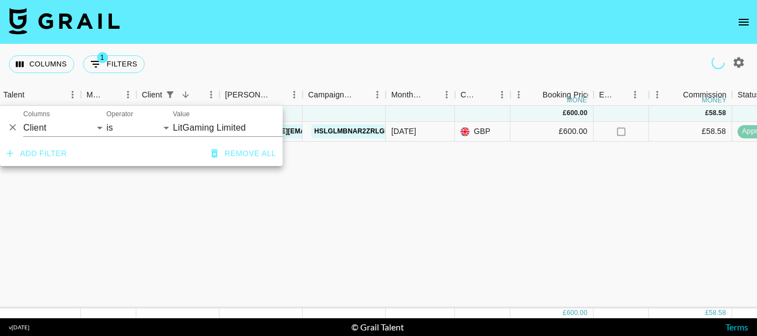
click at [202, 125] on input "LitGaming Limited" at bounding box center [240, 127] width 135 height 17
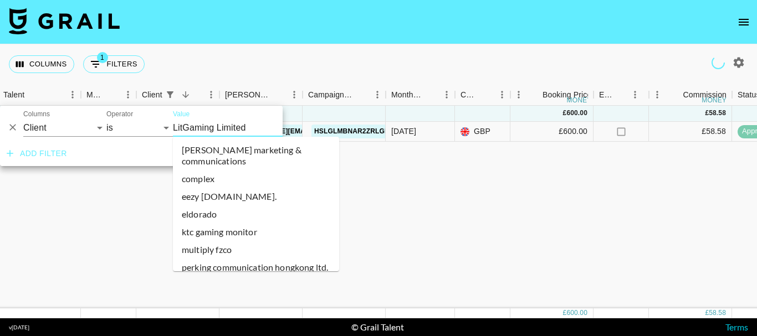
click at [202, 125] on input "LitGaming Limited" at bounding box center [240, 127] width 135 height 17
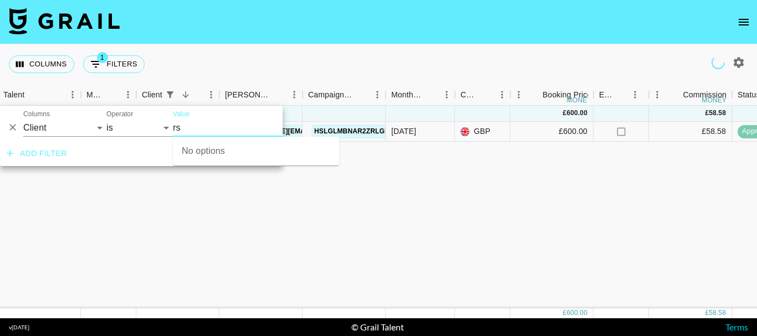
type input "r"
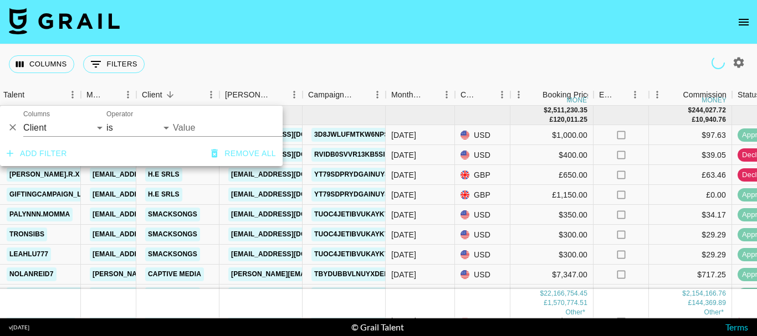
click at [195, 127] on input "Value" at bounding box center [248, 127] width 150 height 17
type input "r"
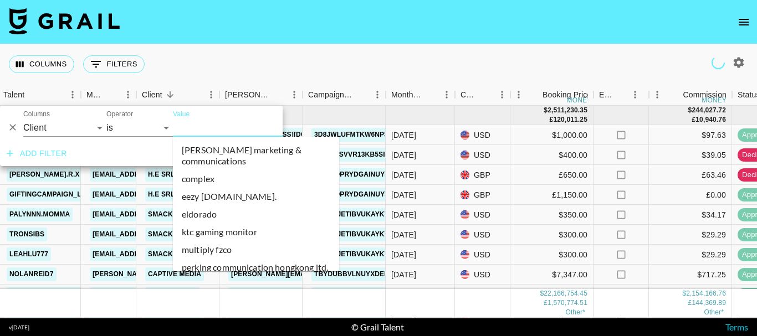
click at [266, 59] on div "Columns 0 Filters + Booking" at bounding box center [378, 64] width 757 height 40
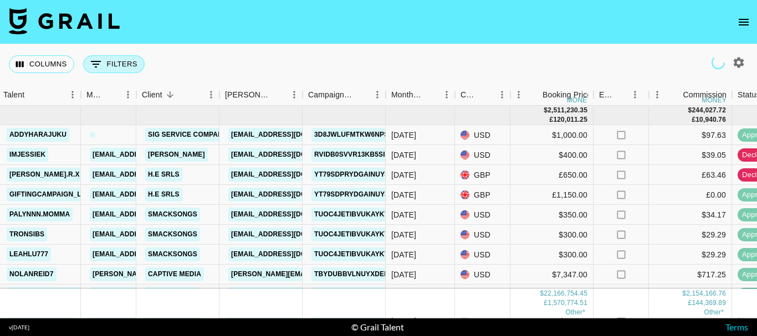
click at [134, 58] on button "0 Filters" at bounding box center [113, 64] width 61 height 18
select select "clientId"
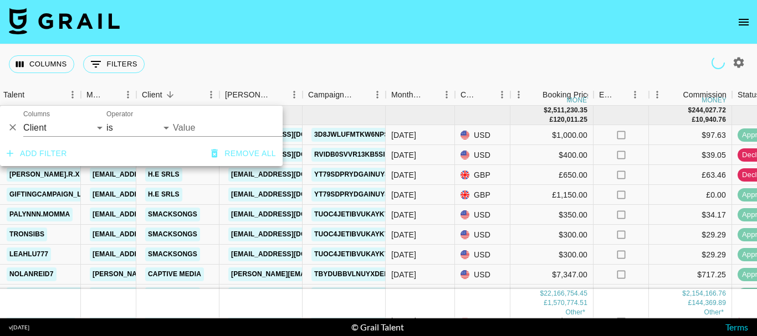
click at [219, 131] on input "Value" at bounding box center [248, 127] width 150 height 17
type input "rsp"
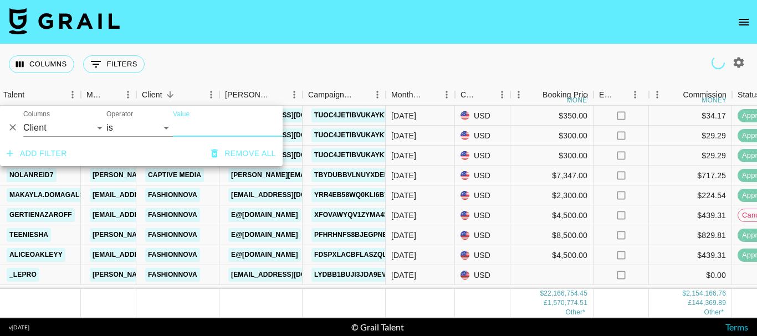
scroll to position [222, 232]
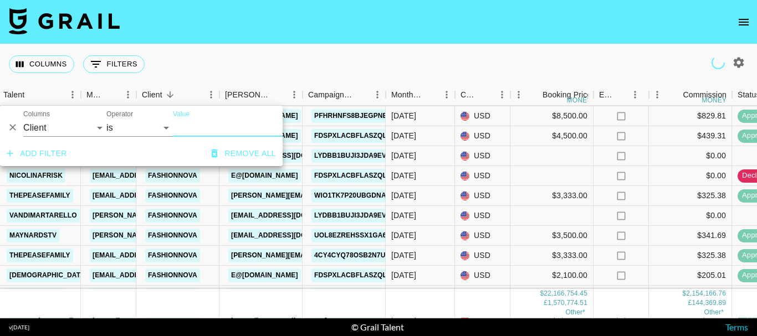
click at [332, 59] on div "Columns 0 Filters + Booking" at bounding box center [378, 64] width 757 height 40
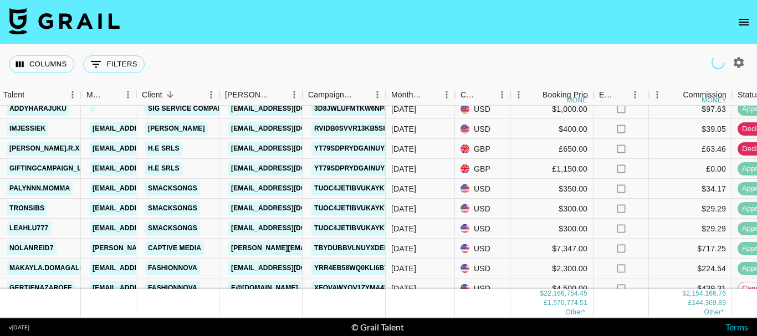
scroll to position [0, 232]
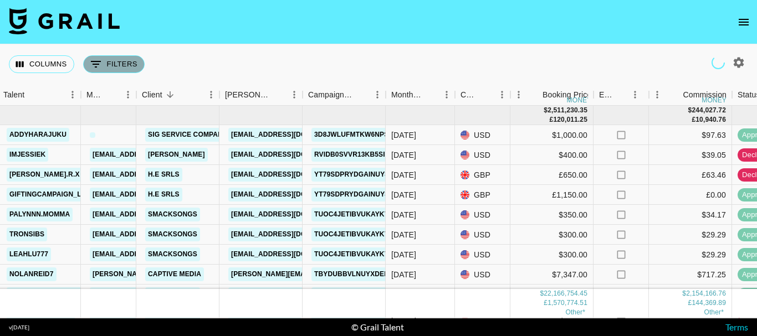
click at [133, 59] on button "0 Filters" at bounding box center [113, 64] width 61 height 18
select select "clientId"
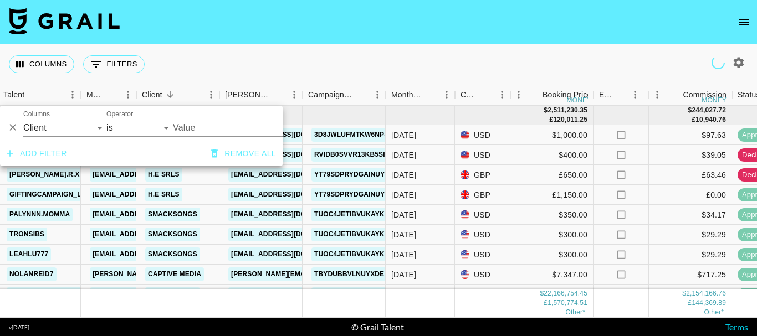
click at [188, 122] on input "Value" at bounding box center [248, 127] width 150 height 17
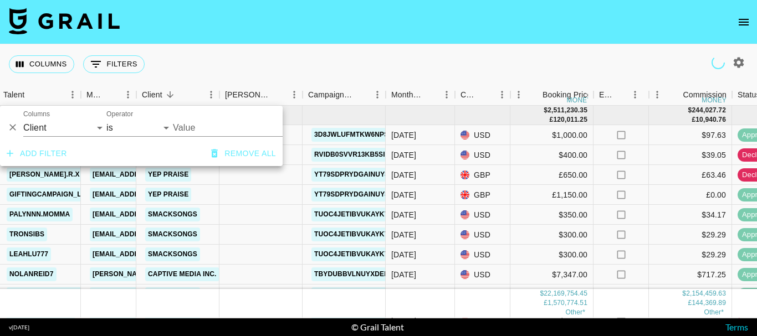
click at [213, 121] on input "Value" at bounding box center [248, 127] width 150 height 17
click at [305, 60] on div "Columns 0 Filters + Booking" at bounding box center [378, 64] width 757 height 40
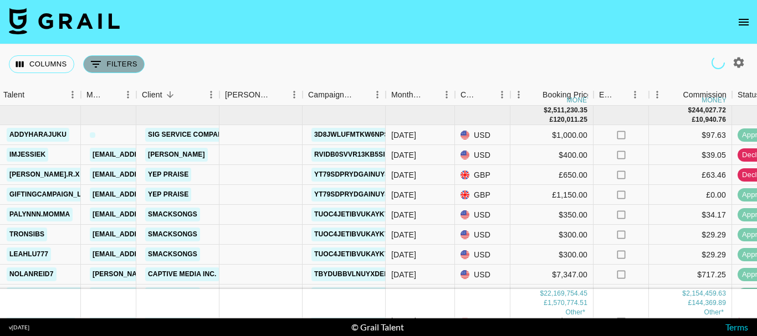
click at [120, 66] on button "0 Filters" at bounding box center [113, 64] width 61 height 18
click at [116, 65] on button "0 Filters" at bounding box center [113, 64] width 61 height 18
select select "clientId"
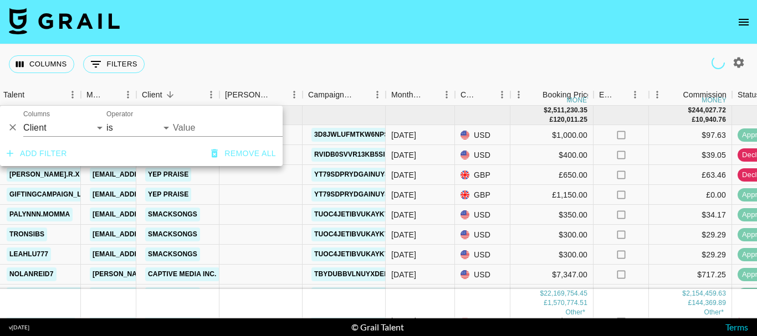
click at [222, 122] on input "Value" at bounding box center [248, 127] width 150 height 17
click at [324, 61] on div "Columns 0 Filters + Booking" at bounding box center [378, 64] width 757 height 40
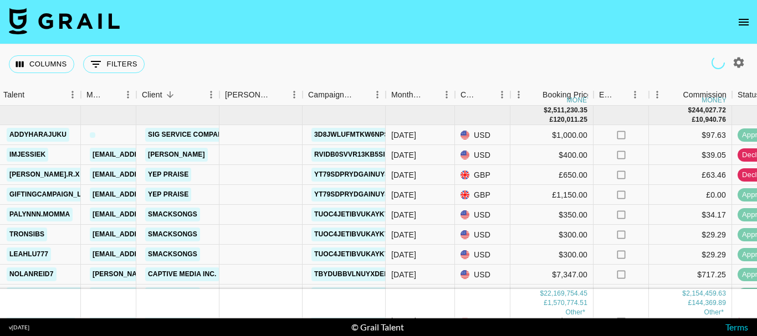
click at [126, 69] on button "0 Filters" at bounding box center [113, 64] width 61 height 18
select select "clientId"
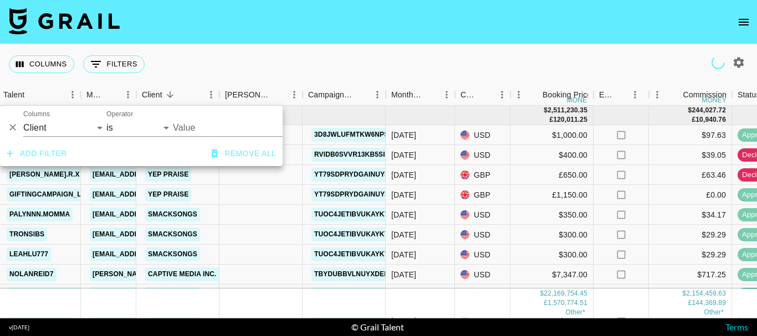
click at [199, 125] on input "Value" at bounding box center [248, 127] width 150 height 17
click at [233, 56] on div "Columns 0 Filters + Booking" at bounding box center [378, 64] width 757 height 40
click at [126, 59] on button "0 Filters" at bounding box center [113, 64] width 61 height 18
select select "clientId"
click at [202, 125] on input "Value" at bounding box center [248, 127] width 150 height 17
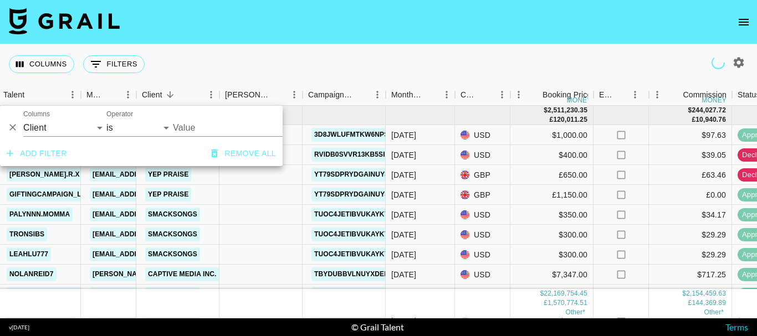
click at [232, 64] on div "Columns 0 Filters + Booking" at bounding box center [378, 64] width 757 height 40
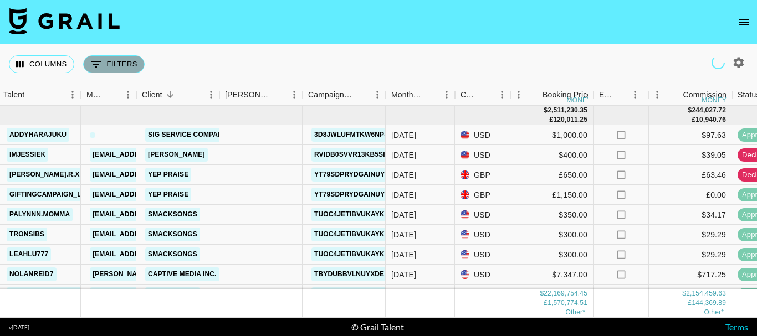
click at [127, 68] on button "0 Filters" at bounding box center [113, 64] width 61 height 18
select select "clientId"
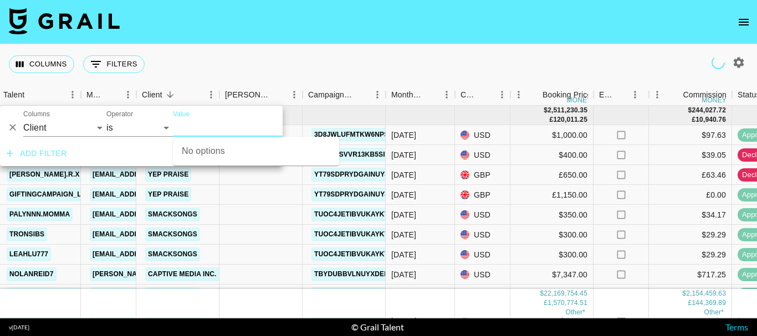
click at [203, 131] on input "Value" at bounding box center [248, 127] width 150 height 17
click at [223, 127] on input "Value" at bounding box center [248, 127] width 150 height 17
click at [258, 69] on div "Columns 0 Filters + Booking" at bounding box center [378, 64] width 757 height 40
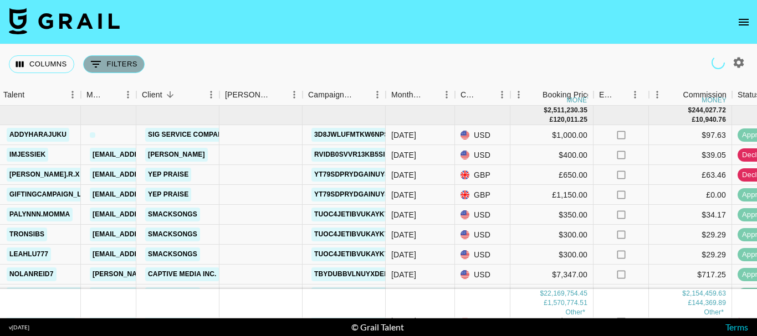
click at [127, 64] on button "0 Filters" at bounding box center [113, 64] width 61 height 18
select select "clientId"
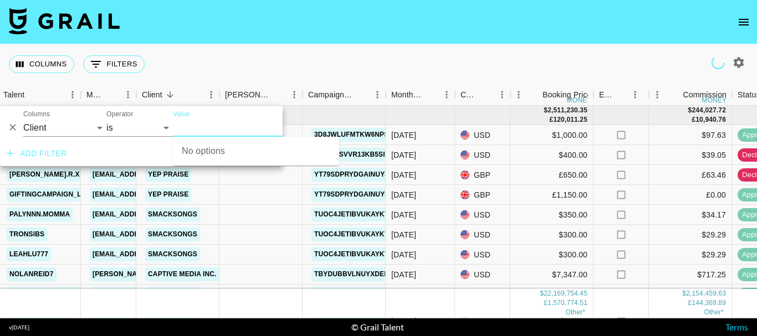
click at [208, 127] on input "Value" at bounding box center [248, 127] width 150 height 17
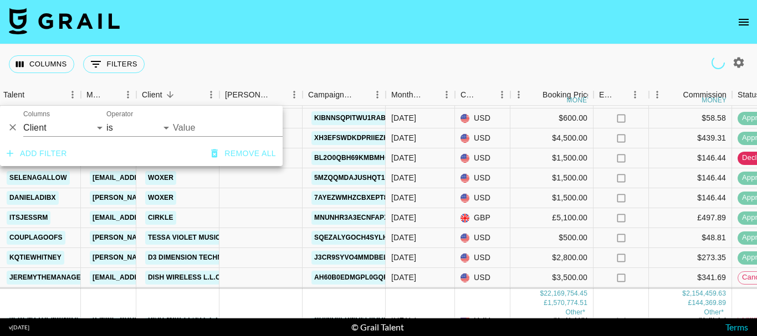
scroll to position [1717, 232]
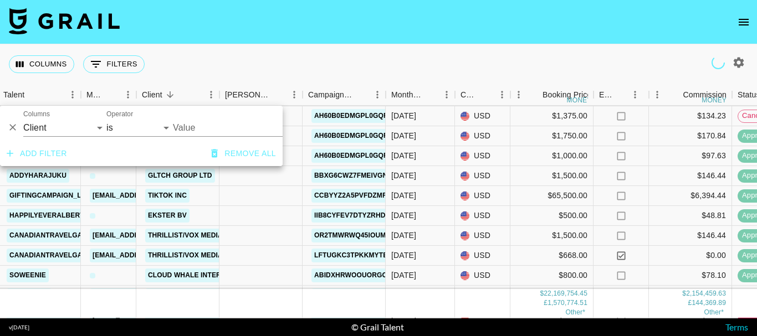
click at [189, 121] on input "Value" at bounding box center [248, 127] width 150 height 17
click at [192, 124] on input "Value" at bounding box center [248, 127] width 150 height 17
click at [198, 129] on input "Value" at bounding box center [248, 127] width 150 height 17
type input "r"
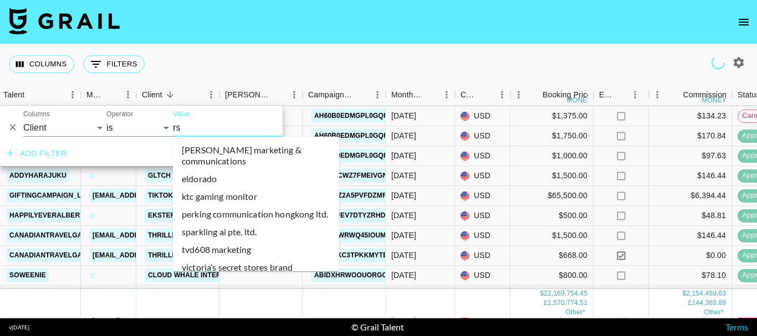
type input "rsp"
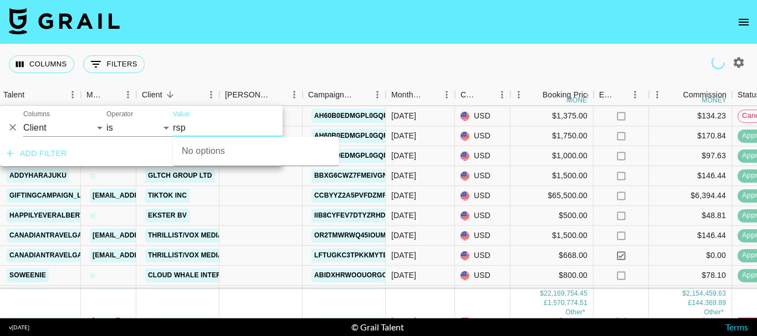
click at [198, 126] on input "rsp" at bounding box center [248, 127] width 150 height 17
click at [217, 127] on input "Value" at bounding box center [248, 127] width 150 height 17
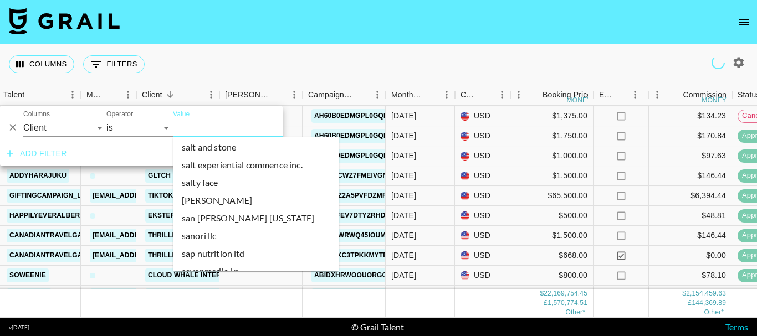
scroll to position [26403, 0]
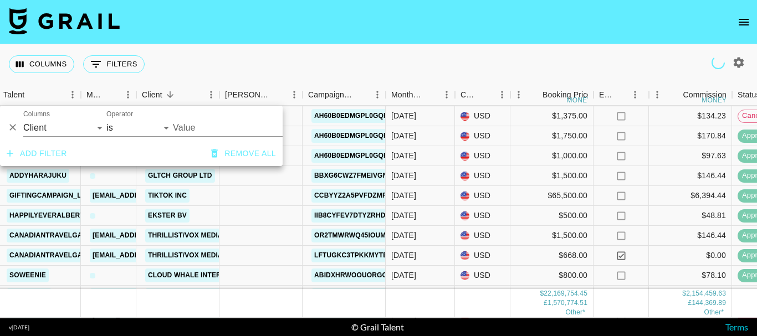
click at [642, 68] on div "Columns 0 Filters + Booking" at bounding box center [378, 64] width 757 height 40
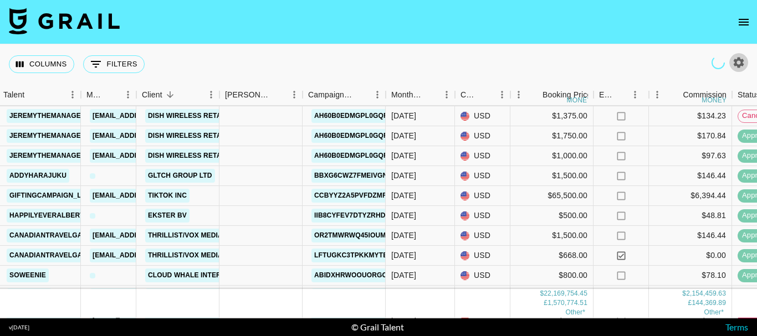
click at [746, 58] on button "button" at bounding box center [738, 62] width 19 height 19
select select "Dec '24"
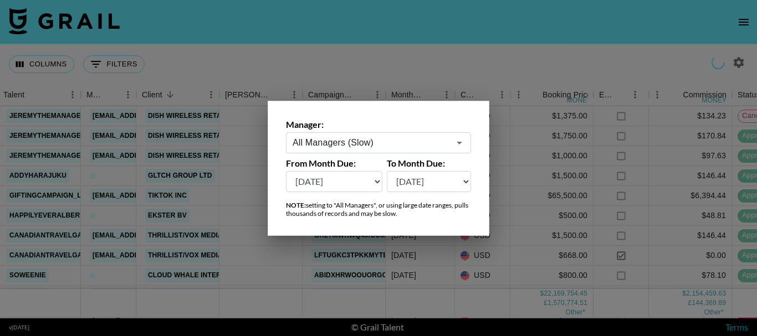
click at [429, 180] on select "Aug '26 Jul '26 Jun '26 May '26 Apr '26 Mar '26 Feb '26 Jan '26 Dec '25 Nov '25…" at bounding box center [429, 181] width 85 height 21
select select "Aug '26"
click at [387, 171] on select "Aug '26 Jul '26 Jun '26 May '26 Apr '26 Mar '26 Feb '26 Jan '26 Dec '25 Nov '25…" at bounding box center [429, 181] width 85 height 21
click at [353, 179] on select "Aug '26 Jul '26 Jun '26 May '26 Apr '26 Mar '26 Feb '26 Jan '26 Dec '25 Nov '25…" at bounding box center [334, 181] width 96 height 21
drag, startPoint x: 474, startPoint y: 51, endPoint x: 361, endPoint y: 56, distance: 113.1
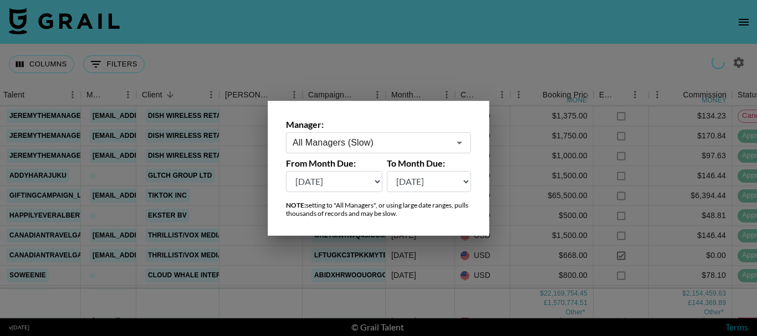
click at [474, 51] on div at bounding box center [378, 168] width 757 height 336
click at [361, 56] on div "Columns 0 Filters + Booking" at bounding box center [378, 64] width 757 height 40
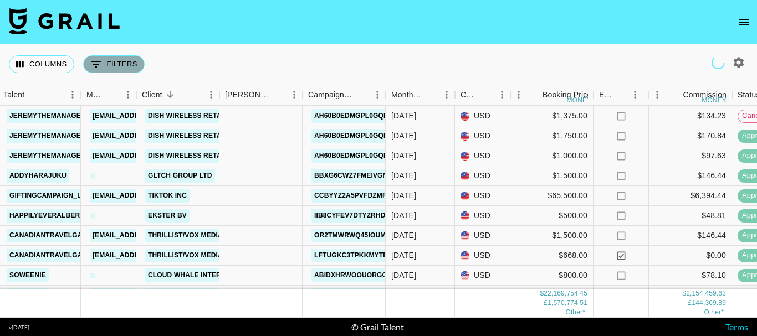
click at [128, 72] on button "0 Filters" at bounding box center [113, 64] width 61 height 18
select select "clientId"
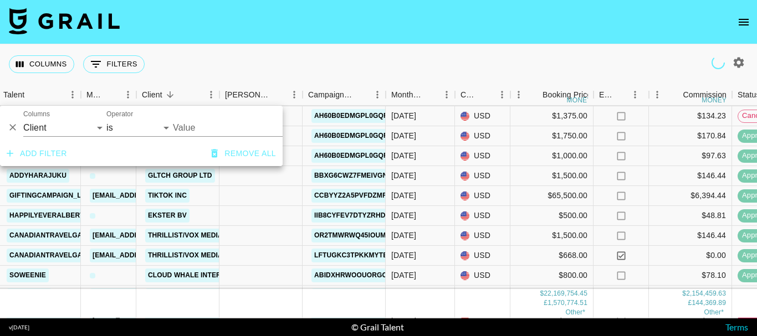
click at [189, 128] on input "Value" at bounding box center [248, 127] width 150 height 17
type input "rsp"
click at [342, 42] on nav at bounding box center [378, 22] width 757 height 44
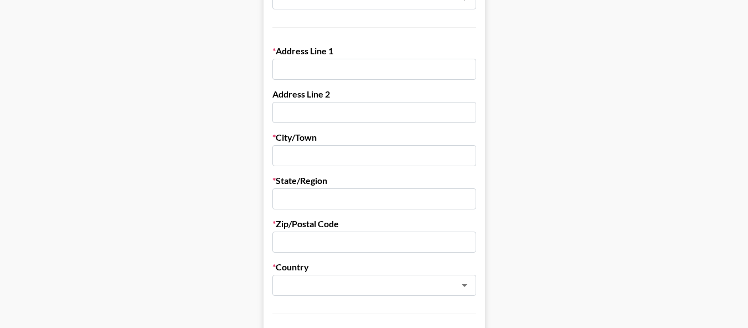
scroll to position [250, 0]
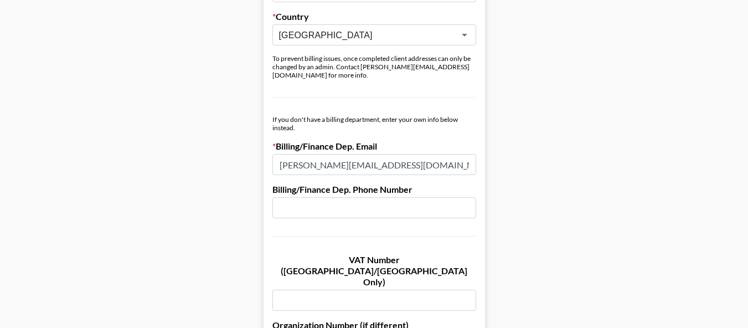
scroll to position [609, 0]
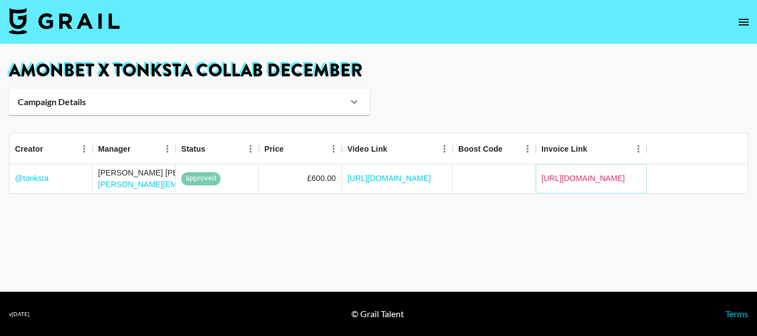
click at [609, 178] on link "https://in.xero.com/PpypBQOsPPvCtUMKyZ0rhMSmFeUAquRCG6Npzp2X" at bounding box center [583, 178] width 84 height 11
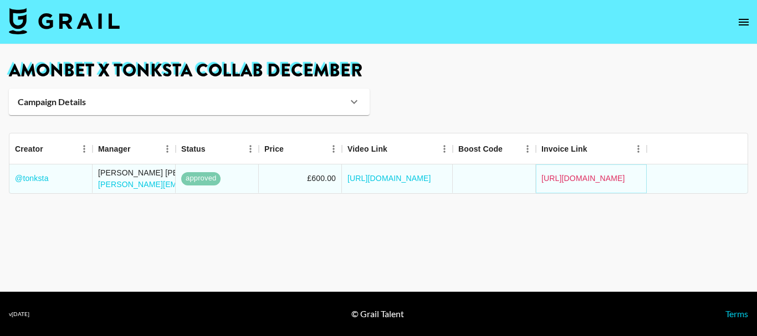
click at [604, 179] on link "https://in.xero.com/PpypBQOsPPvCtUMKyZ0rhMSmFeUAquRCG6Npzp2X" at bounding box center [583, 178] width 84 height 11
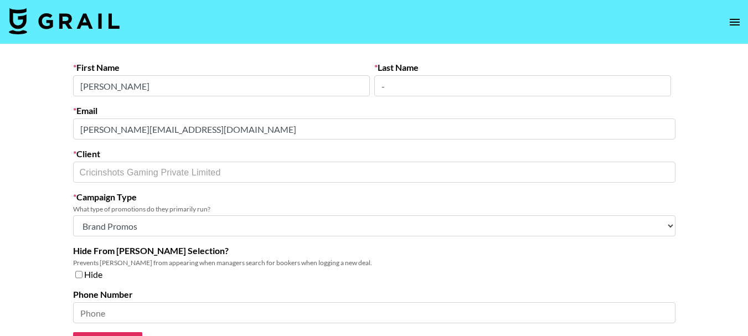
select select "Brand"
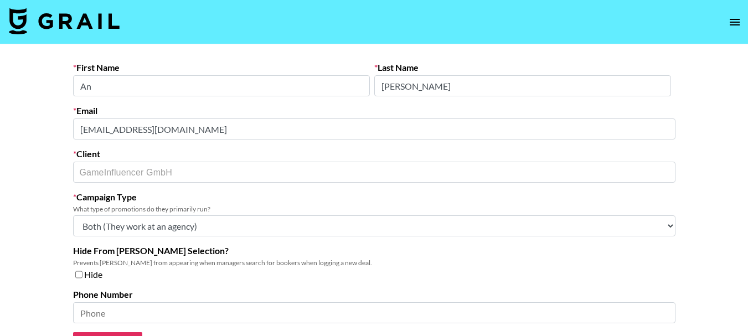
select select "Multi"
select select "Brand"
select select "Multi"
select select "Brand"
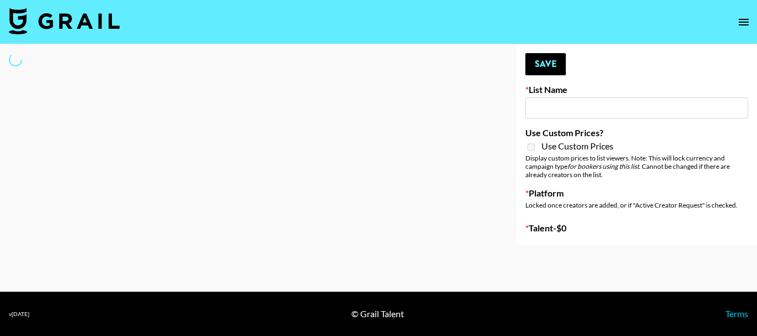
type input "Nicklback - Rockstar"
select select "Song"
type input "Interscope Song Promo List"
select select "Song"
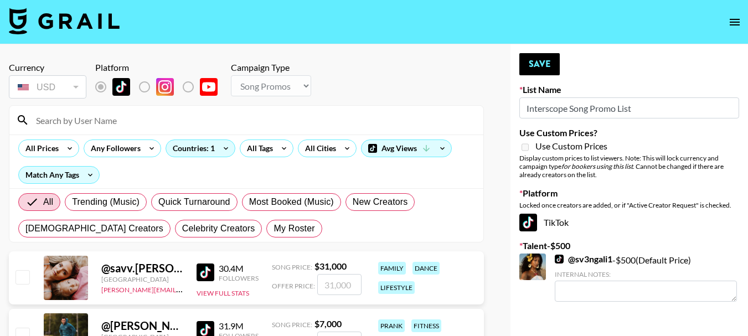
click at [203, 116] on input at bounding box center [253, 120] width 448 height 18
type input "royal"
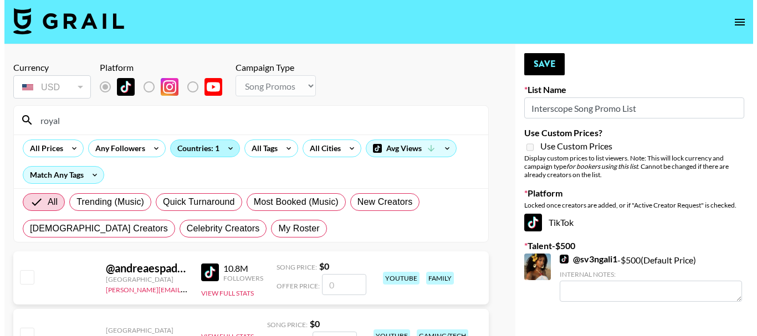
scroll to position [55, 0]
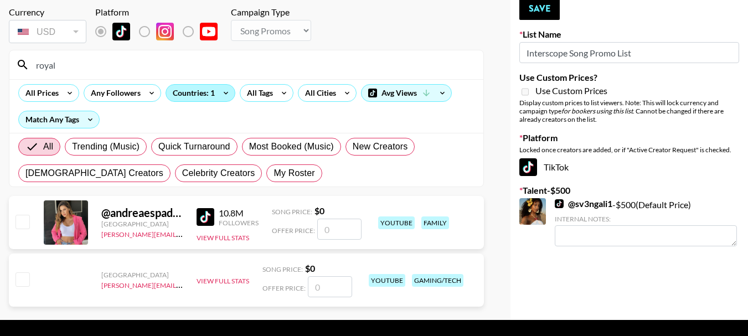
click at [208, 94] on div "Countries: 1" at bounding box center [200, 93] width 69 height 17
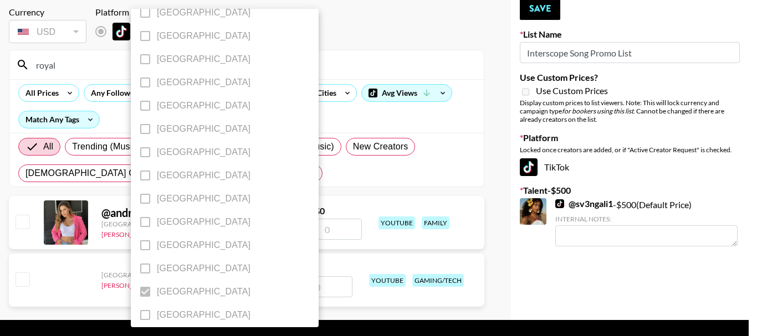
scroll to position [955, 0]
